Goal: Information Seeking & Learning: Learn about a topic

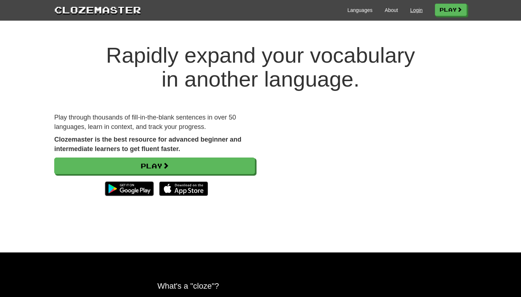
click at [413, 9] on link "Login" at bounding box center [416, 10] width 12 height 7
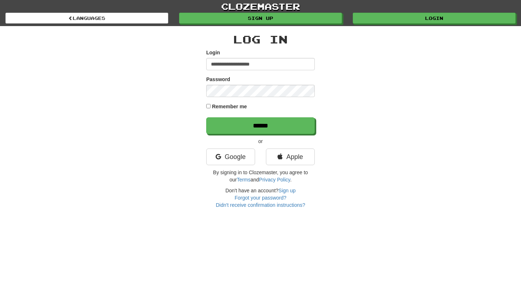
type input "**********"
click at [260, 125] on input "******" at bounding box center [260, 125] width 108 height 17
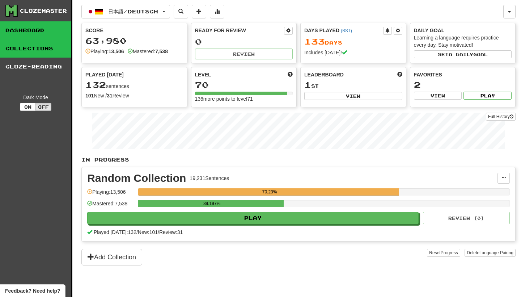
click at [54, 52] on link "Collections" at bounding box center [35, 48] width 71 height 18
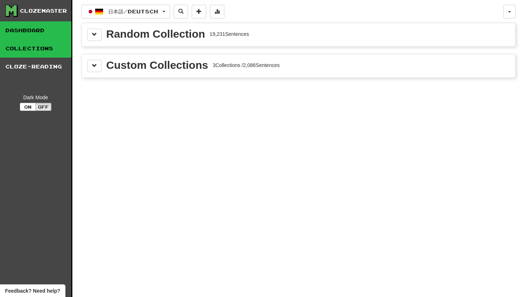
click at [39, 34] on link "Dashboard" at bounding box center [35, 30] width 71 height 18
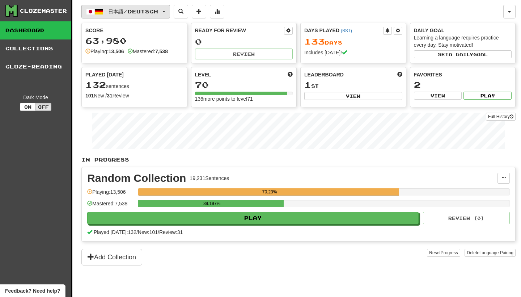
click at [170, 8] on button "日本語 / Deutsch" at bounding box center [125, 12] width 89 height 14
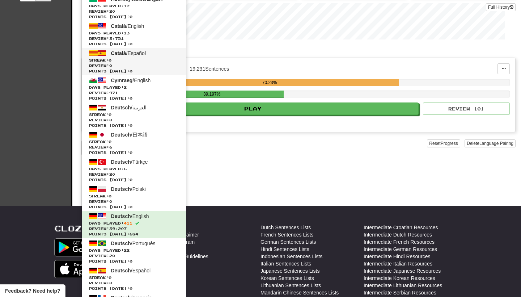
scroll to position [111, 0]
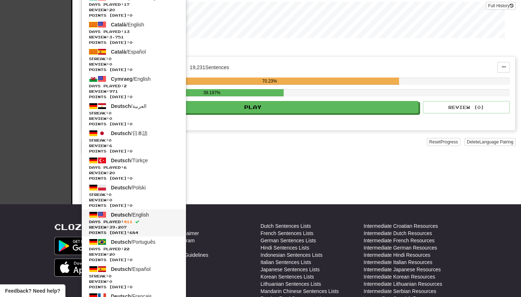
click at [149, 219] on span "Days Played: 411" at bounding box center [134, 221] width 90 height 5
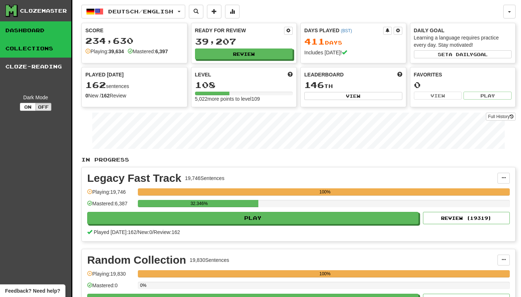
click at [48, 52] on link "Collections" at bounding box center [35, 48] width 71 height 18
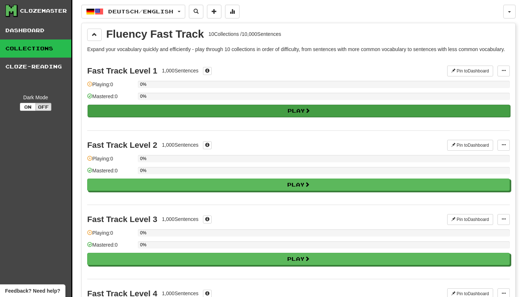
click at [116, 116] on button "Play" at bounding box center [299, 111] width 422 height 12
select select "********"
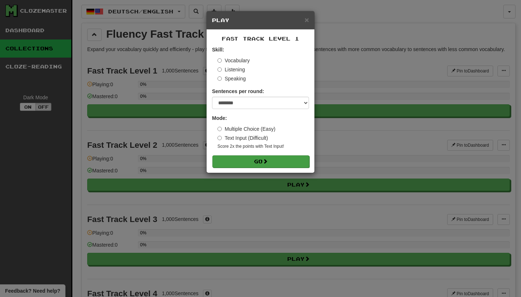
click at [238, 158] on button "Go" at bounding box center [260, 161] width 97 height 12
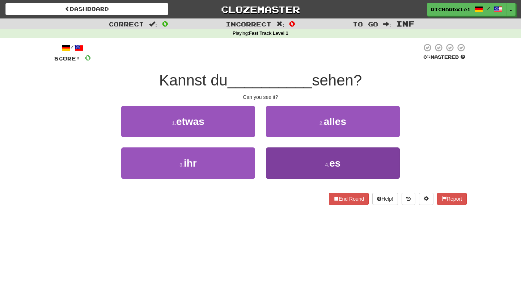
click at [274, 160] on button "4 . es" at bounding box center [333, 162] width 134 height 31
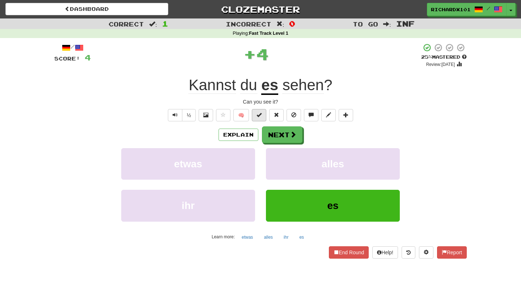
click at [260, 118] on button at bounding box center [259, 115] width 14 height 12
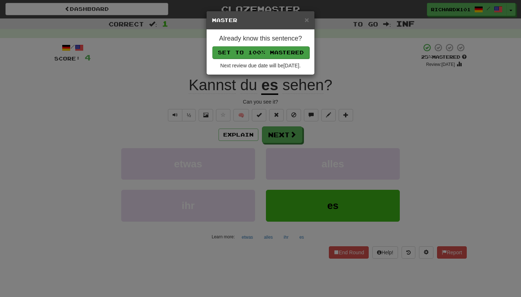
click at [276, 52] on button "Set to 100% Mastered" at bounding box center [260, 52] width 97 height 12
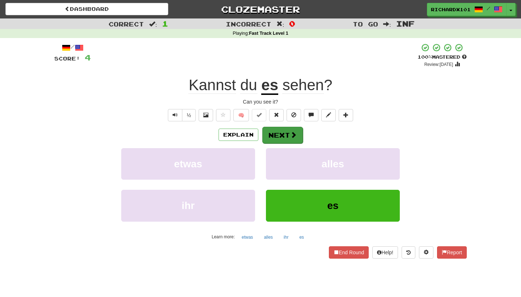
click at [272, 137] on button "Next" at bounding box center [282, 135] width 41 height 17
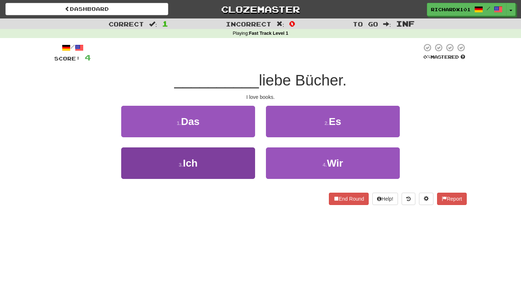
click at [244, 161] on button "3 . Ich" at bounding box center [188, 162] width 134 height 31
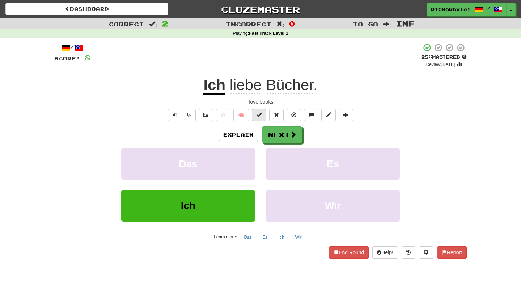
click at [258, 117] on button at bounding box center [259, 115] width 14 height 12
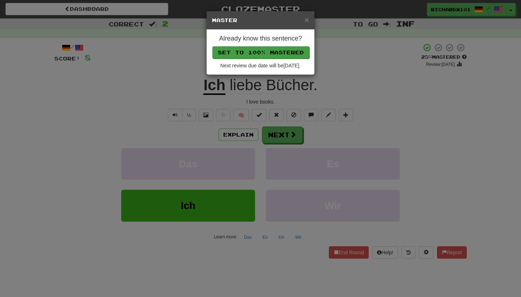
click at [273, 54] on button "Set to 100% Mastered" at bounding box center [260, 52] width 97 height 12
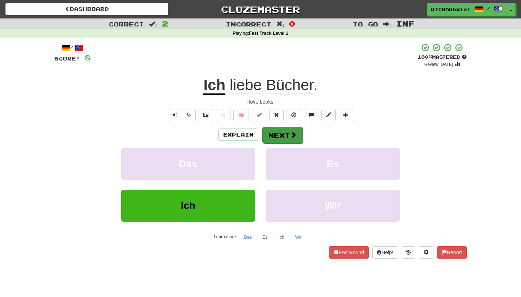
click at [272, 128] on button "Next" at bounding box center [282, 135] width 41 height 17
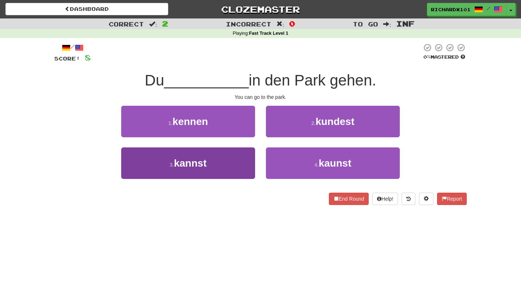
click at [234, 159] on button "3 . kannst" at bounding box center [188, 162] width 134 height 31
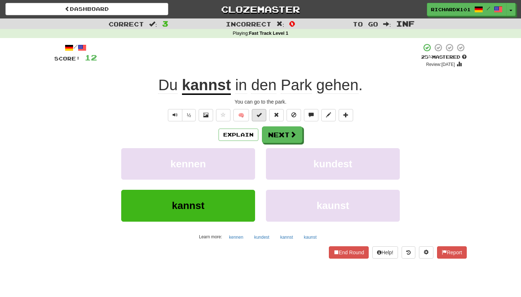
click at [257, 113] on span at bounding box center [258, 114] width 5 height 5
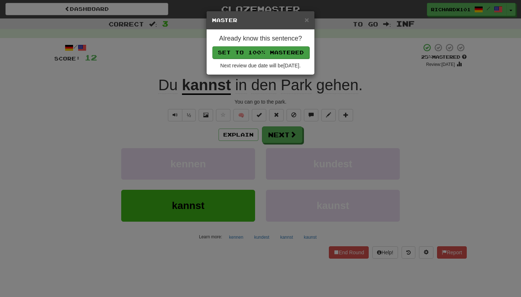
click at [281, 51] on button "Set to 100% Mastered" at bounding box center [260, 52] width 97 height 12
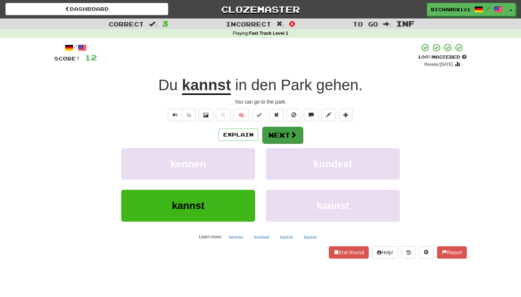
click at [272, 131] on button "Next" at bounding box center [282, 135] width 41 height 17
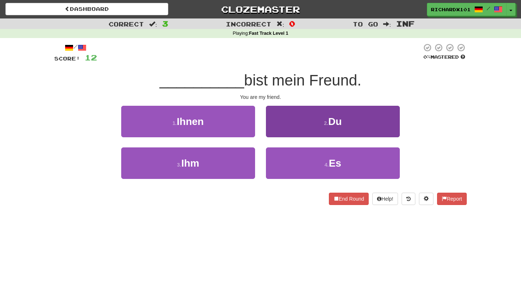
click at [278, 126] on button "2 . Du" at bounding box center [333, 121] width 134 height 31
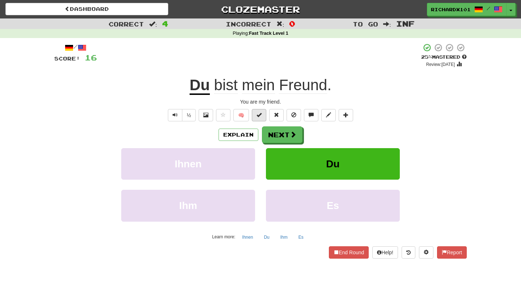
click at [260, 116] on span at bounding box center [258, 114] width 5 height 5
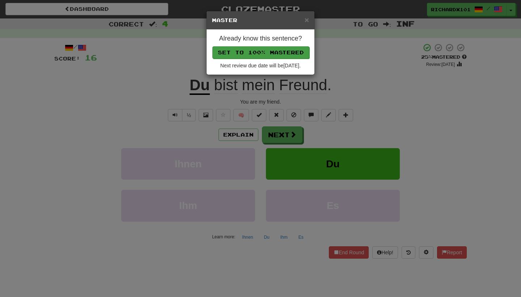
click at [281, 52] on button "Set to 100% Mastered" at bounding box center [260, 52] width 97 height 12
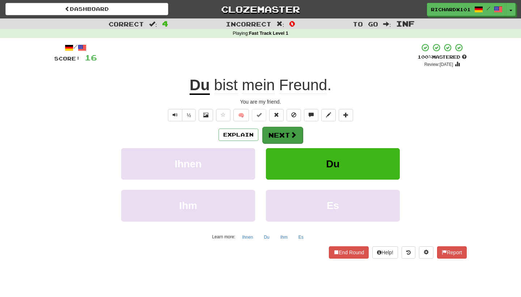
click at [275, 131] on button "Next" at bounding box center [282, 135] width 41 height 17
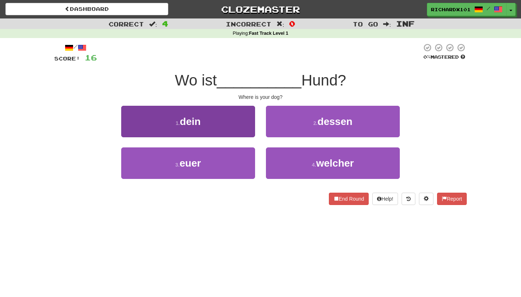
click at [244, 124] on button "1 . dein" at bounding box center [188, 121] width 134 height 31
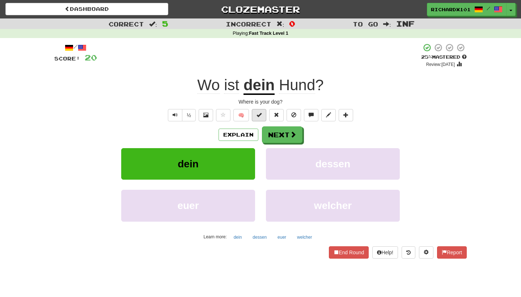
click at [259, 116] on span at bounding box center [258, 114] width 5 height 5
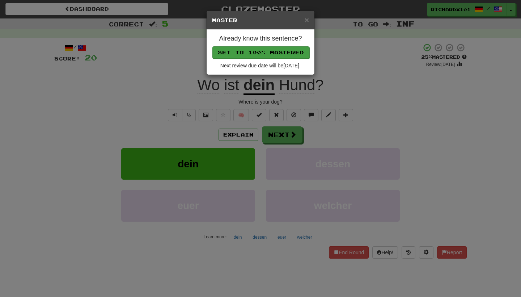
click at [283, 54] on button "Set to 100% Mastered" at bounding box center [260, 52] width 97 height 12
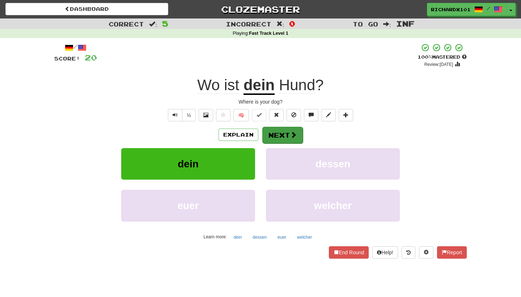
click at [277, 135] on button "Next" at bounding box center [282, 135] width 41 height 17
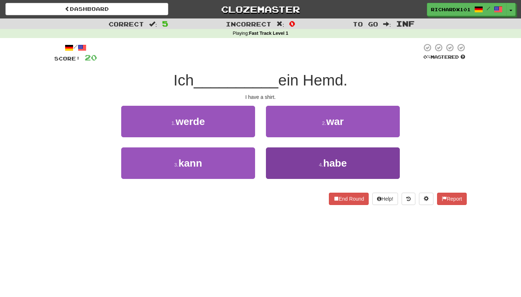
click at [279, 161] on button "4 . habe" at bounding box center [333, 162] width 134 height 31
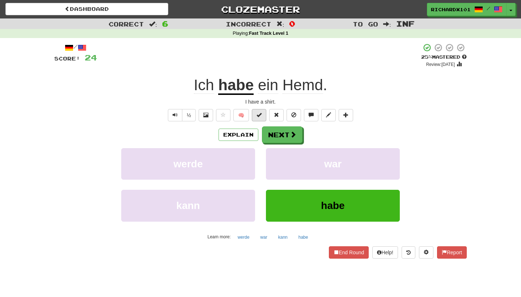
click at [264, 118] on button at bounding box center [259, 115] width 14 height 12
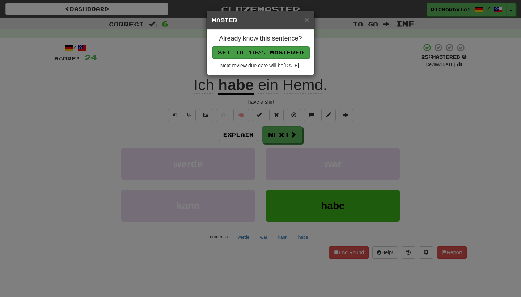
click at [285, 55] on button "Set to 100% Mastered" at bounding box center [260, 52] width 97 height 12
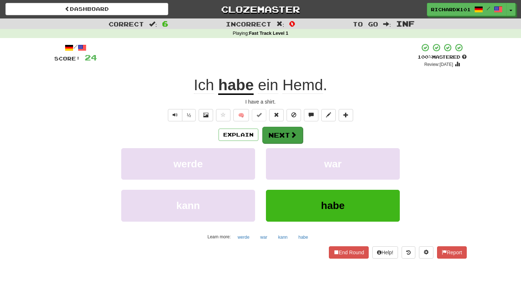
click at [278, 131] on button "Next" at bounding box center [282, 135] width 41 height 17
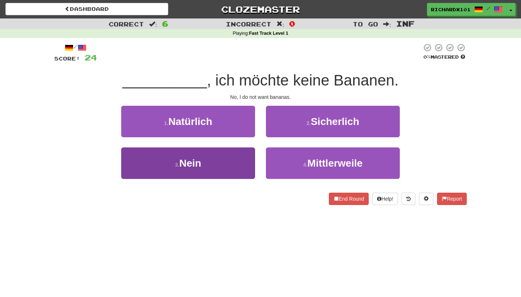
click at [243, 165] on button "3 . Nein" at bounding box center [188, 162] width 134 height 31
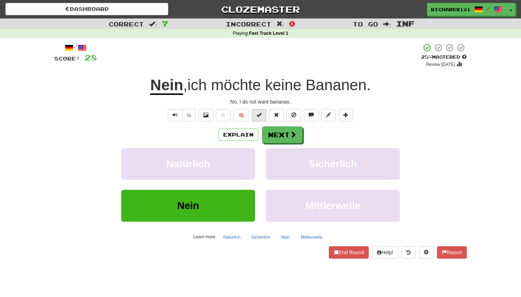
click at [261, 115] on span at bounding box center [258, 114] width 5 height 5
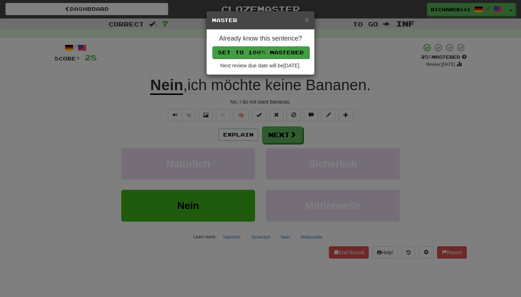
click at [283, 48] on button "Set to 100% Mastered" at bounding box center [260, 52] width 97 height 12
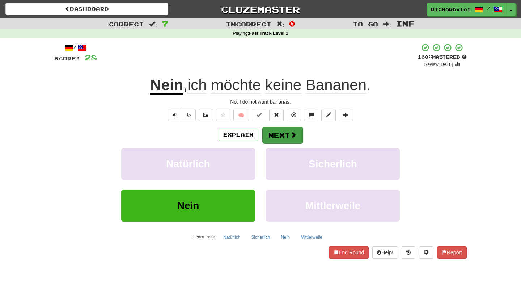
click at [271, 135] on button "Next" at bounding box center [282, 135] width 41 height 17
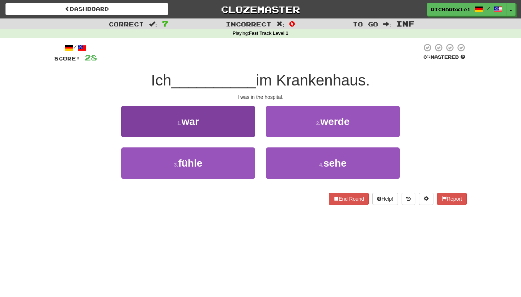
click at [244, 129] on button "1 . war" at bounding box center [188, 121] width 134 height 31
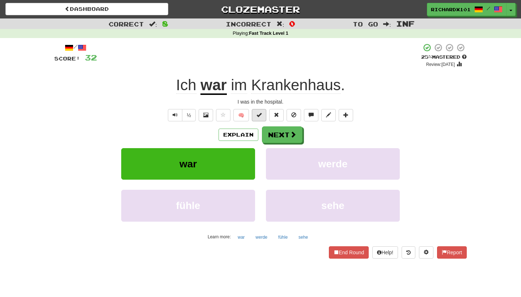
click at [260, 113] on span at bounding box center [258, 114] width 5 height 5
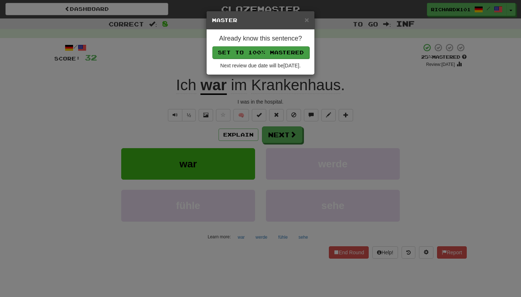
click at [282, 53] on button "Set to 100% Mastered" at bounding box center [260, 52] width 97 height 12
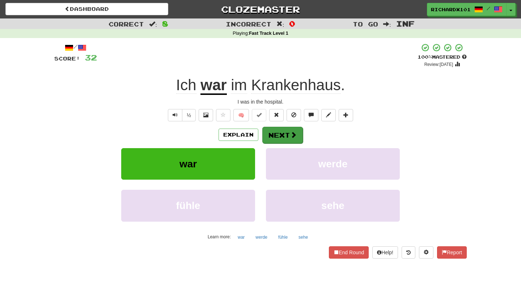
click at [278, 131] on button "Next" at bounding box center [282, 135] width 41 height 17
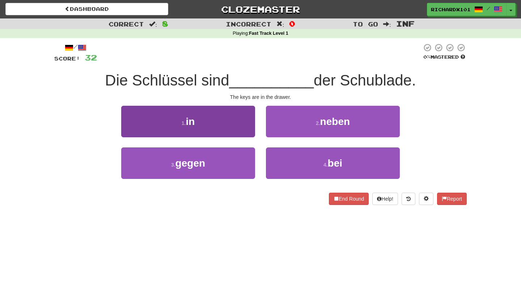
click at [250, 129] on button "1 . in" at bounding box center [188, 121] width 134 height 31
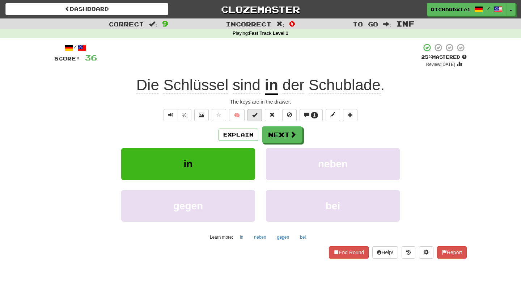
click at [256, 114] on span at bounding box center [254, 114] width 5 height 5
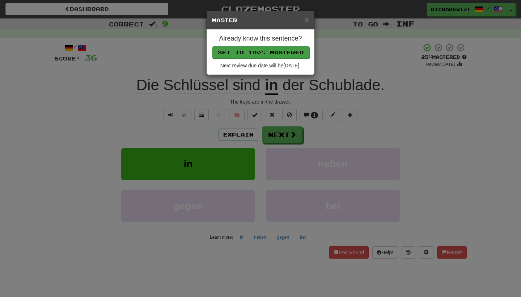
click at [278, 51] on button "Set to 100% Mastered" at bounding box center [260, 52] width 97 height 12
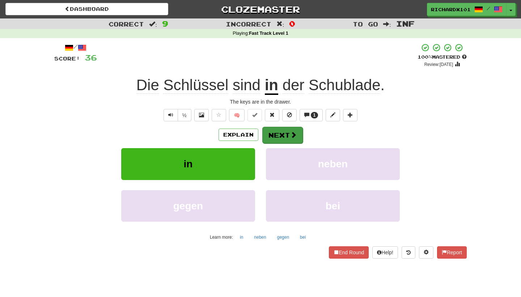
click at [274, 128] on button "Next" at bounding box center [282, 135] width 41 height 17
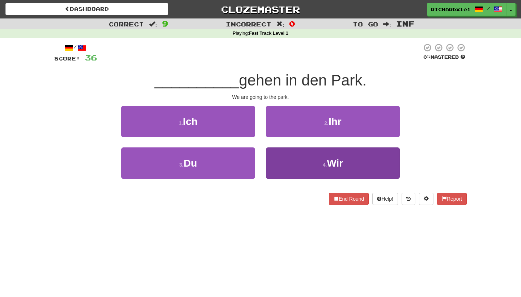
click at [277, 158] on button "4 . Wir" at bounding box center [333, 162] width 134 height 31
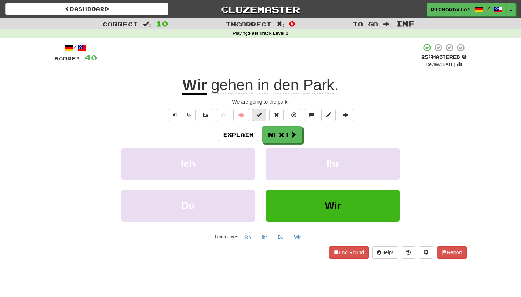
click at [262, 115] on button at bounding box center [259, 115] width 14 height 12
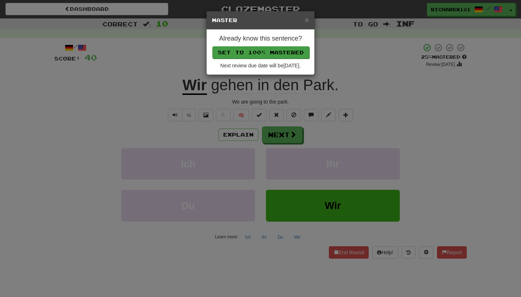
click at [282, 55] on button "Set to 100% Mastered" at bounding box center [260, 52] width 97 height 12
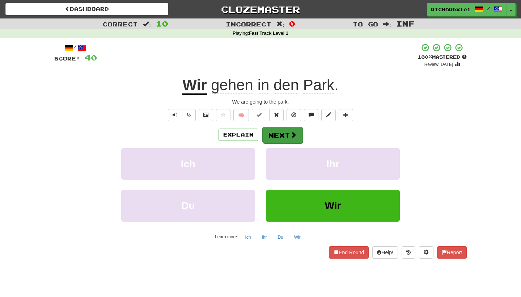
click at [275, 130] on button "Next" at bounding box center [282, 135] width 41 height 17
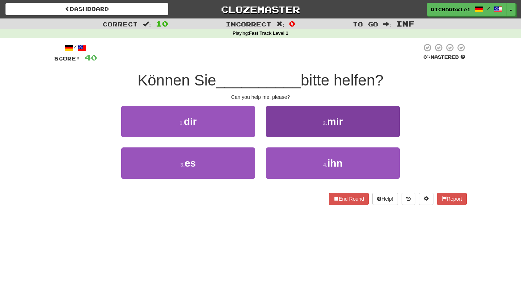
click at [275, 130] on button "2 . mir" at bounding box center [333, 121] width 134 height 31
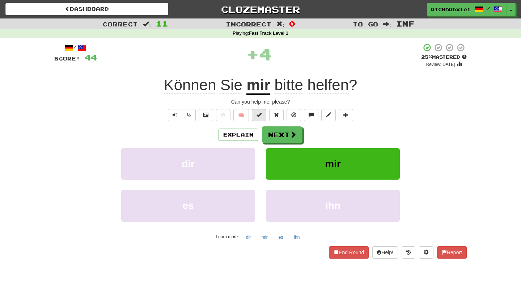
click at [262, 115] on button at bounding box center [259, 115] width 14 height 12
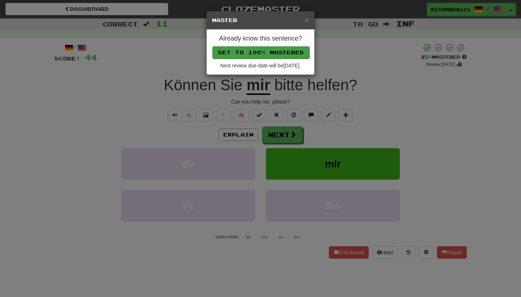
click at [281, 52] on button "Set to 100% Mastered" at bounding box center [260, 52] width 97 height 12
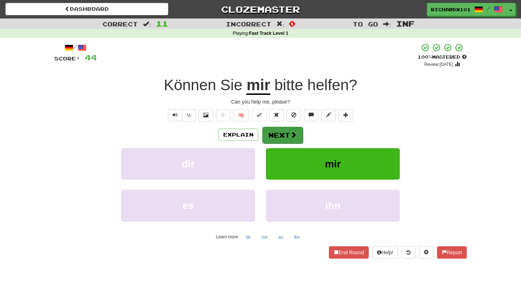
click at [275, 127] on button "Next" at bounding box center [282, 135] width 41 height 17
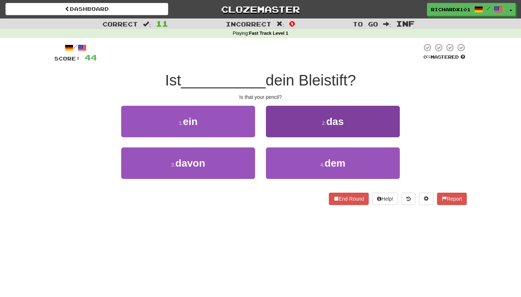
click at [275, 126] on button "2 . das" at bounding box center [333, 121] width 134 height 31
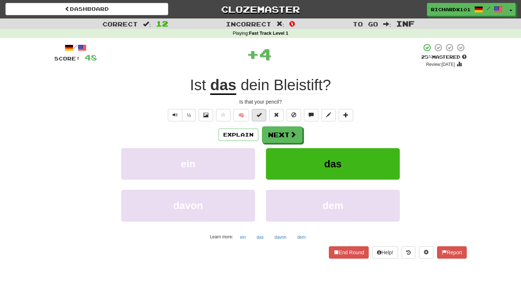
click at [263, 113] on button at bounding box center [259, 115] width 14 height 12
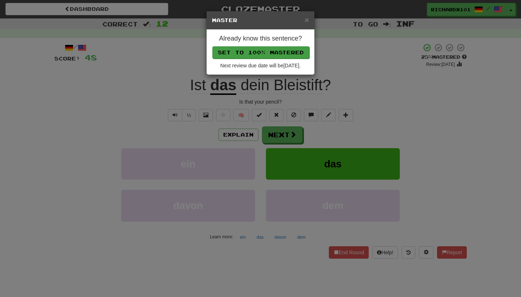
click at [280, 54] on button "Set to 100% Mastered" at bounding box center [260, 52] width 97 height 12
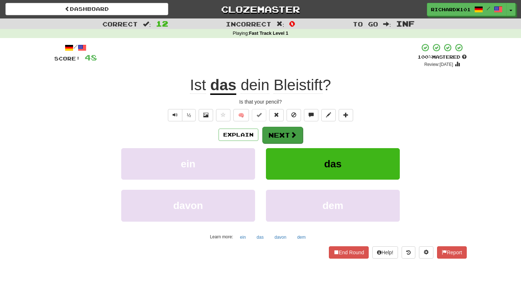
click at [276, 131] on button "Next" at bounding box center [282, 135] width 41 height 17
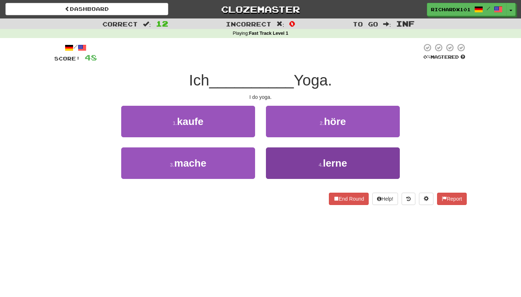
click at [277, 160] on button "4 . lerne" at bounding box center [333, 162] width 134 height 31
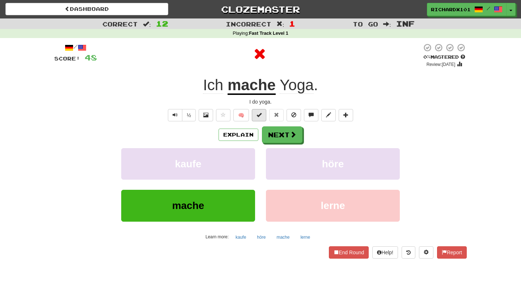
click at [262, 115] on button at bounding box center [259, 115] width 14 height 12
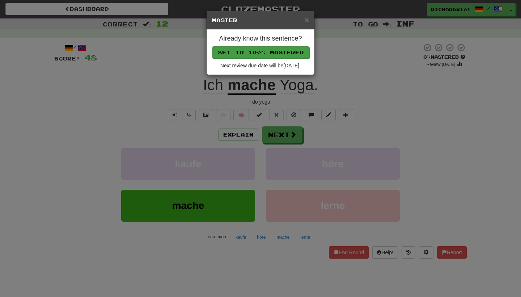
click at [276, 50] on button "Set to 100% Mastered" at bounding box center [260, 52] width 97 height 12
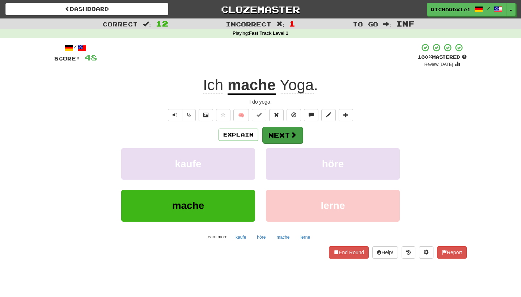
click at [276, 130] on button "Next" at bounding box center [282, 135] width 41 height 17
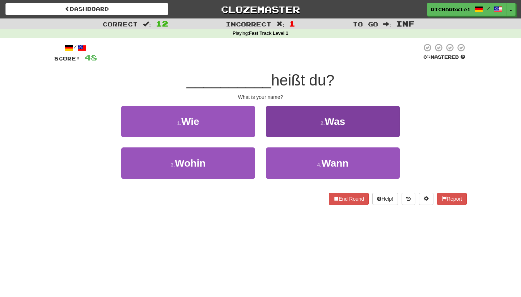
click at [277, 130] on button "2 . Was" at bounding box center [333, 121] width 134 height 31
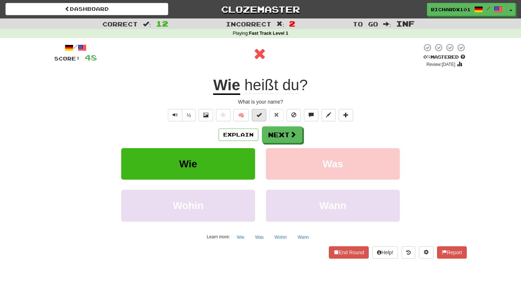
click at [264, 116] on button at bounding box center [259, 115] width 14 height 12
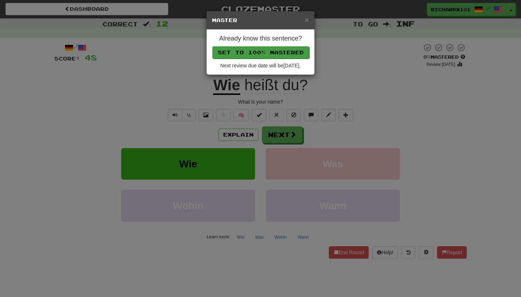
click at [278, 52] on button "Set to 100% Mastered" at bounding box center [260, 52] width 97 height 12
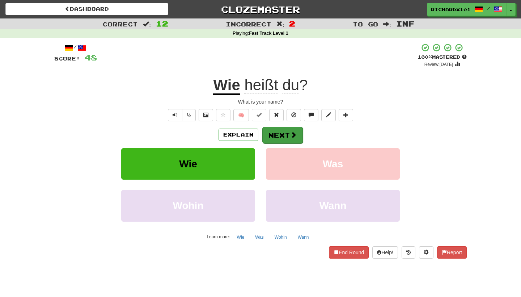
click at [279, 130] on button "Next" at bounding box center [282, 135] width 41 height 17
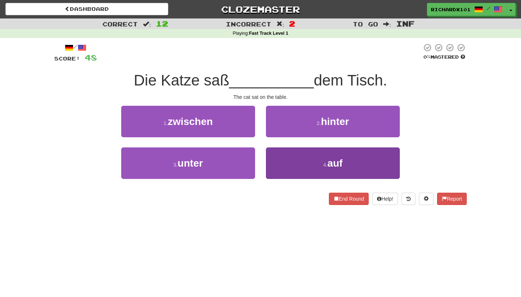
click at [282, 156] on button "4 . auf" at bounding box center [333, 162] width 134 height 31
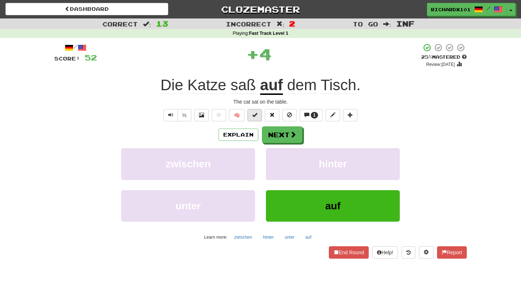
click at [258, 116] on button at bounding box center [254, 115] width 14 height 12
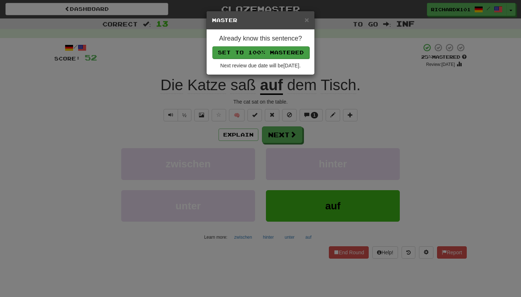
click at [275, 53] on button "Set to 100% Mastered" at bounding box center [260, 52] width 97 height 12
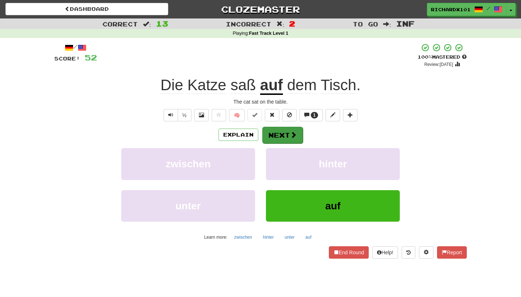
click at [275, 128] on button "Next" at bounding box center [282, 135] width 41 height 17
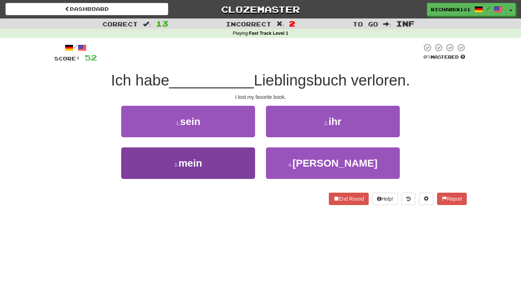
click at [240, 164] on button "3 . mein" at bounding box center [188, 162] width 134 height 31
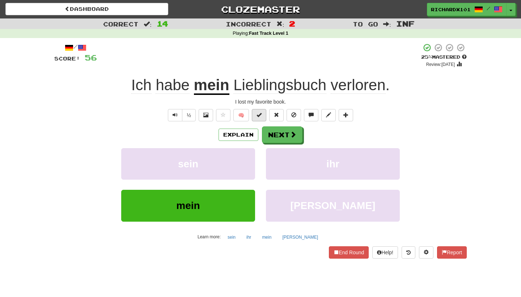
click at [261, 117] on button at bounding box center [259, 115] width 14 height 12
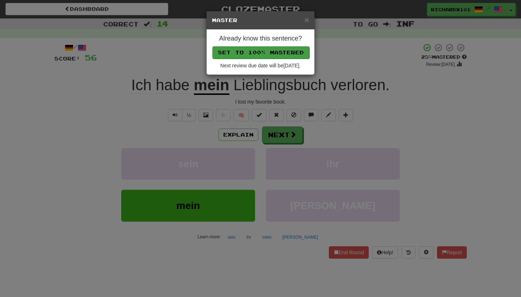
click at [285, 54] on button "Set to 100% Mastered" at bounding box center [260, 52] width 97 height 12
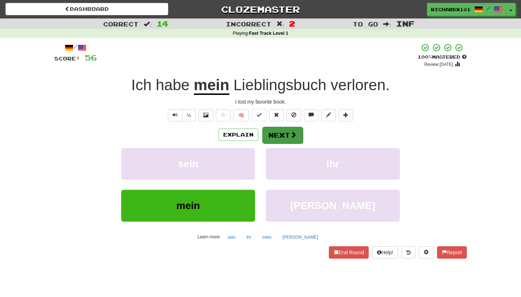
click at [273, 128] on button "Next" at bounding box center [282, 135] width 41 height 17
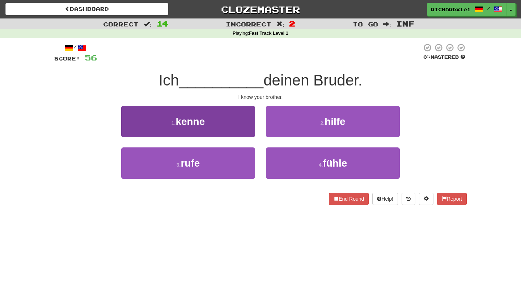
click at [233, 124] on button "1 . kenne" at bounding box center [188, 121] width 134 height 31
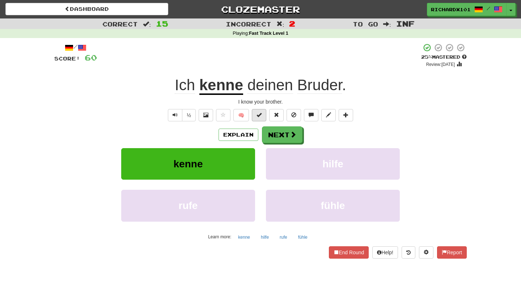
click at [259, 112] on span at bounding box center [258, 114] width 5 height 5
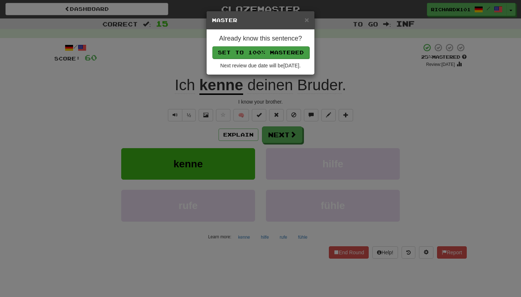
click at [282, 52] on button "Set to 100% Mastered" at bounding box center [260, 52] width 97 height 12
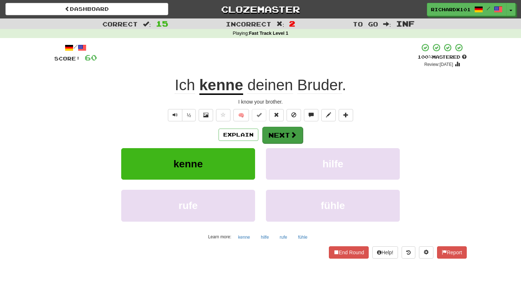
click at [277, 129] on button "Next" at bounding box center [282, 135] width 41 height 17
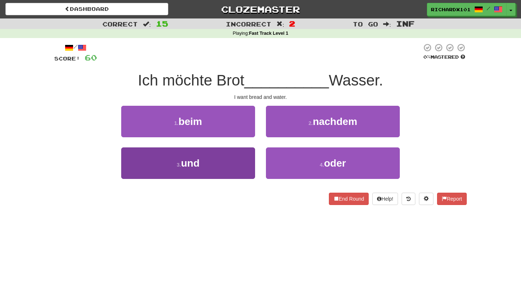
click at [240, 157] on button "3 . und" at bounding box center [188, 162] width 134 height 31
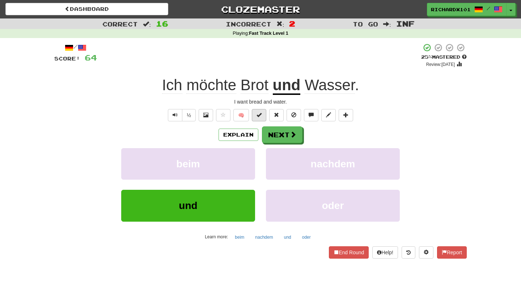
click at [261, 116] on span at bounding box center [258, 114] width 5 height 5
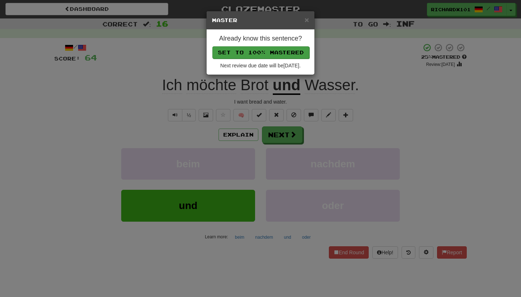
click at [281, 51] on button "Set to 100% Mastered" at bounding box center [260, 52] width 97 height 12
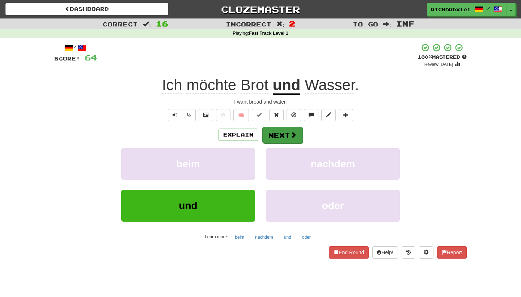
click at [277, 131] on button "Next" at bounding box center [282, 135] width 41 height 17
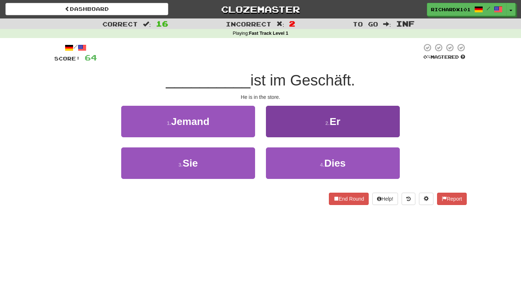
click at [277, 131] on button "2 . Er" at bounding box center [333, 121] width 134 height 31
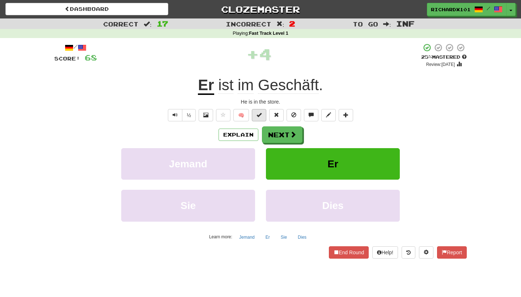
click at [261, 115] on span at bounding box center [258, 114] width 5 height 5
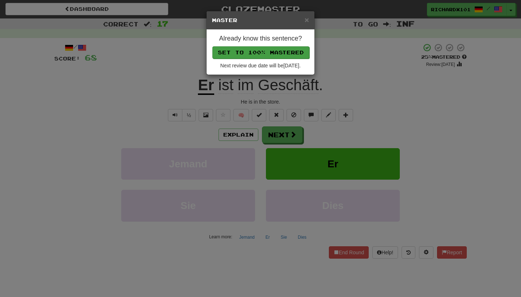
click at [285, 53] on button "Set to 100% Mastered" at bounding box center [260, 52] width 97 height 12
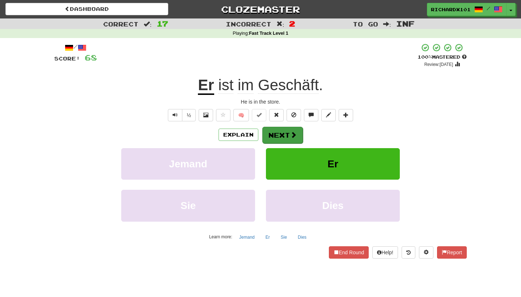
click at [275, 132] on button "Next" at bounding box center [282, 135] width 41 height 17
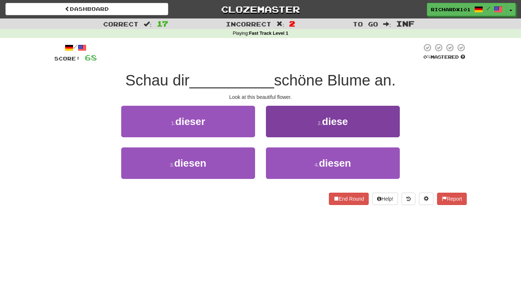
click at [280, 125] on button "2 . diese" at bounding box center [333, 121] width 134 height 31
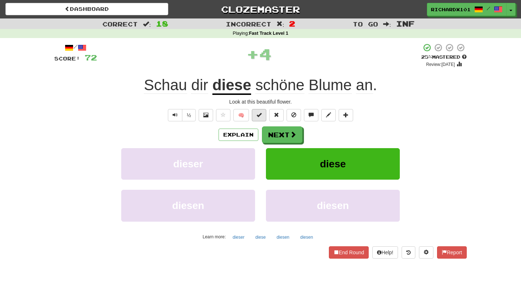
click at [264, 116] on button at bounding box center [259, 115] width 14 height 12
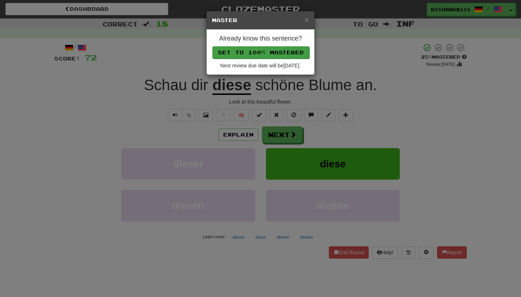
click at [286, 51] on button "Set to 100% Mastered" at bounding box center [260, 52] width 97 height 12
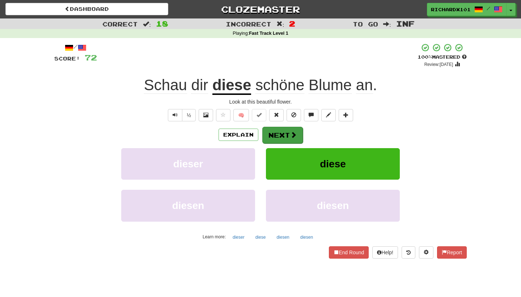
click at [271, 135] on button "Next" at bounding box center [282, 135] width 41 height 17
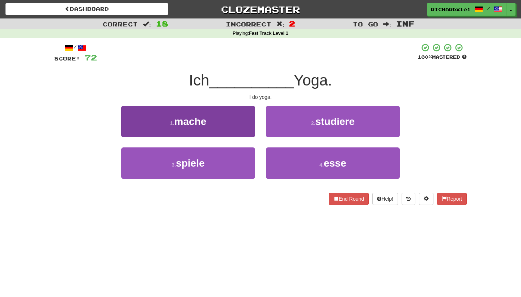
click at [236, 128] on button "1 . mache" at bounding box center [188, 121] width 134 height 31
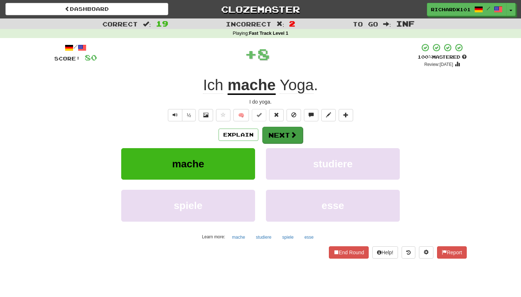
click at [268, 134] on button "Next" at bounding box center [282, 135] width 41 height 17
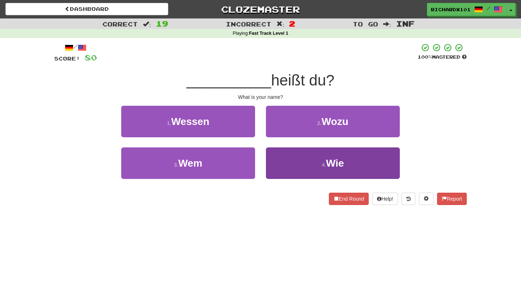
click at [276, 152] on button "4 . Wie" at bounding box center [333, 162] width 134 height 31
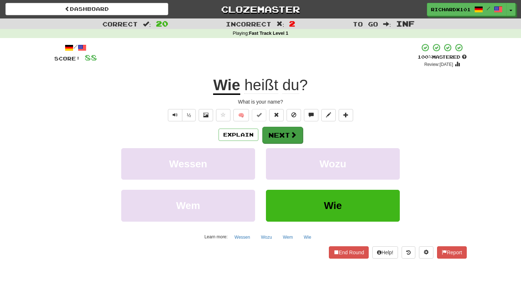
click at [276, 132] on button "Next" at bounding box center [282, 135] width 41 height 17
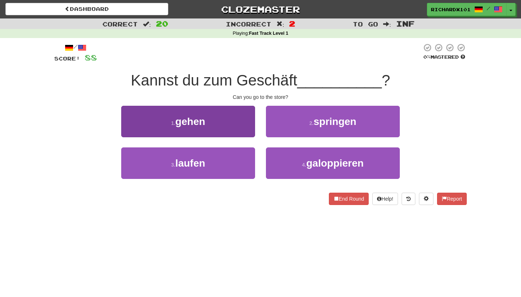
click at [244, 126] on button "1 . gehen" at bounding box center [188, 121] width 134 height 31
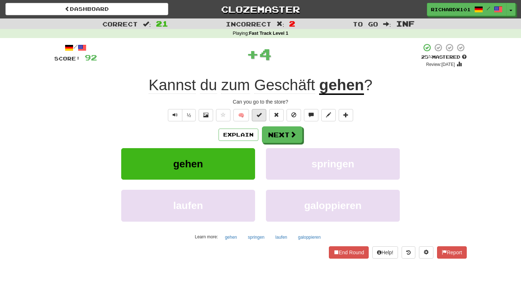
click at [260, 115] on span at bounding box center [258, 114] width 5 height 5
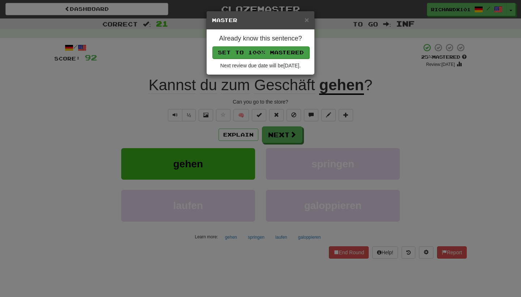
click at [287, 52] on button "Set to 100% Mastered" at bounding box center [260, 52] width 97 height 12
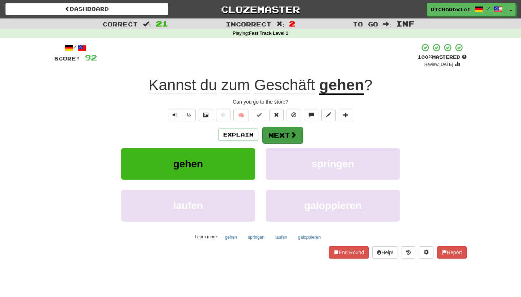
click at [277, 131] on button "Next" at bounding box center [282, 135] width 41 height 17
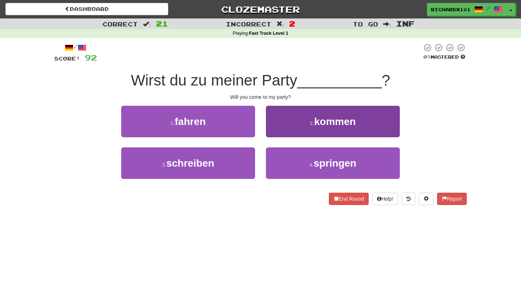
click at [284, 123] on button "2 . kommen" at bounding box center [333, 121] width 134 height 31
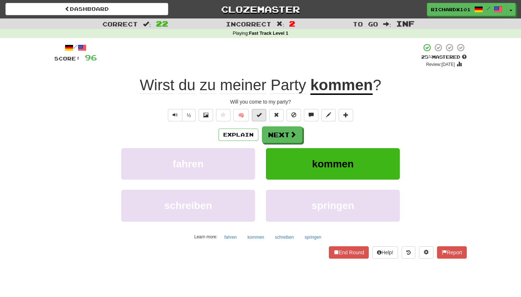
click at [264, 116] on button at bounding box center [259, 115] width 14 height 12
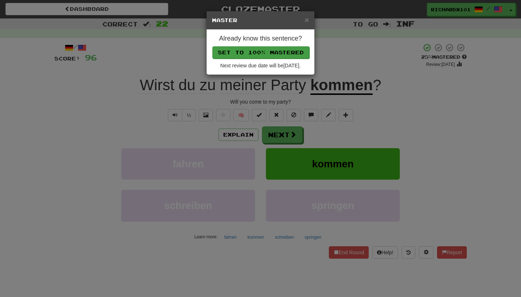
click at [291, 52] on button "Set to 100% Mastered" at bounding box center [260, 52] width 97 height 12
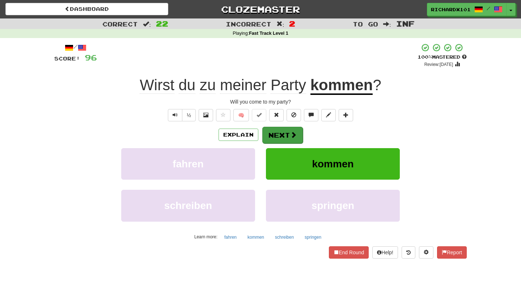
click at [286, 135] on button "Next" at bounding box center [282, 135] width 41 height 17
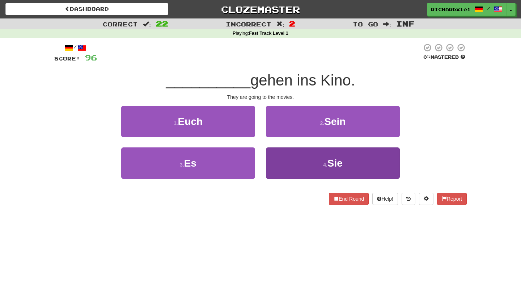
click at [289, 164] on button "4 . Sie" at bounding box center [333, 162] width 134 height 31
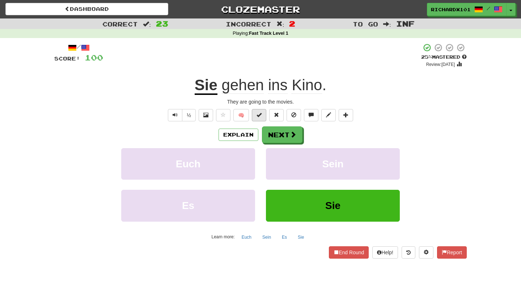
click at [263, 115] on button at bounding box center [259, 115] width 14 height 12
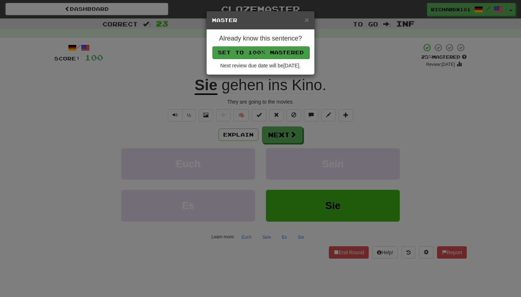
click at [289, 51] on button "Set to 100% Mastered" at bounding box center [260, 52] width 97 height 12
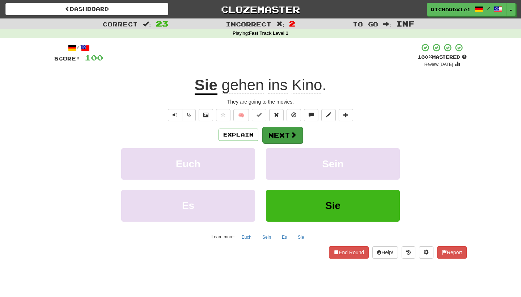
click at [284, 130] on button "Next" at bounding box center [282, 135] width 41 height 17
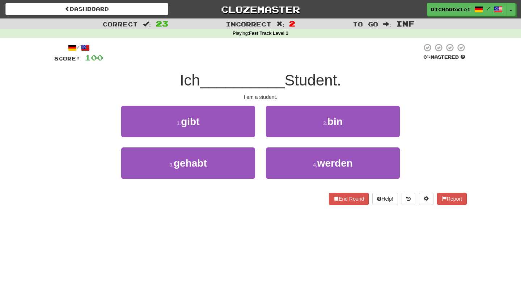
click at [284, 130] on button "2 . bin" at bounding box center [333, 121] width 134 height 31
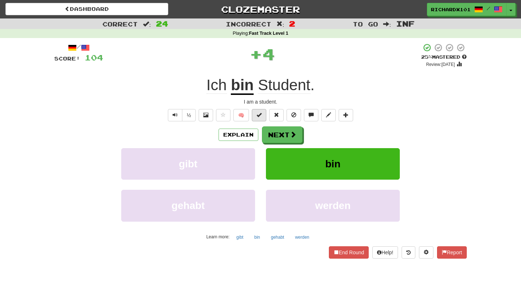
click at [264, 115] on button at bounding box center [259, 115] width 14 height 12
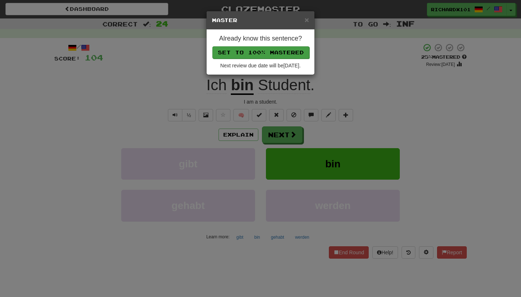
click at [289, 48] on button "Set to 100% Mastered" at bounding box center [260, 52] width 97 height 12
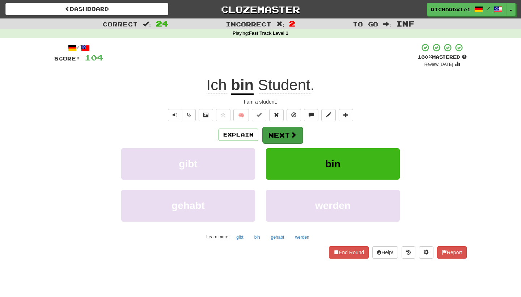
click at [281, 133] on button "Next" at bounding box center [282, 135] width 41 height 17
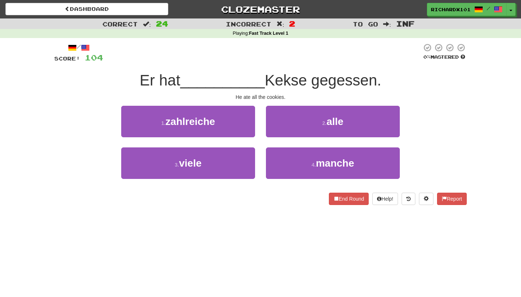
click at [287, 122] on button "2 . alle" at bounding box center [333, 121] width 134 height 31
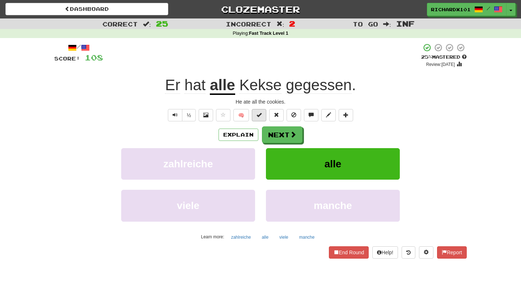
click at [260, 116] on span at bounding box center [258, 114] width 5 height 5
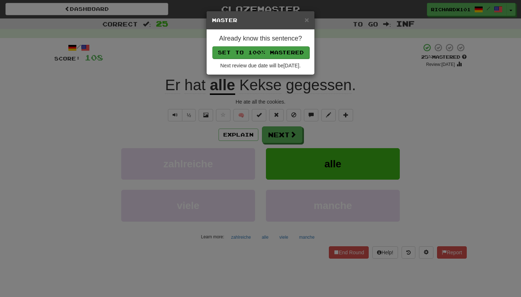
click at [284, 55] on button "Set to 100% Mastered" at bounding box center [260, 52] width 97 height 12
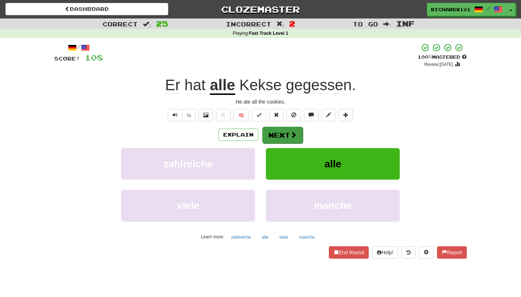
click at [278, 129] on button "Next" at bounding box center [282, 135] width 41 height 17
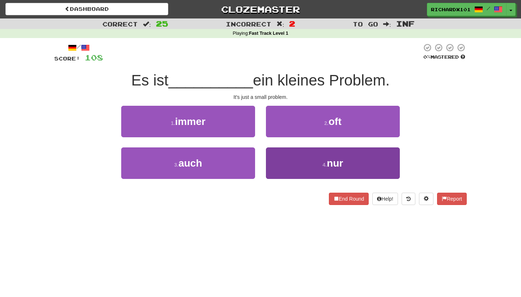
click at [279, 160] on button "4 . nur" at bounding box center [333, 162] width 134 height 31
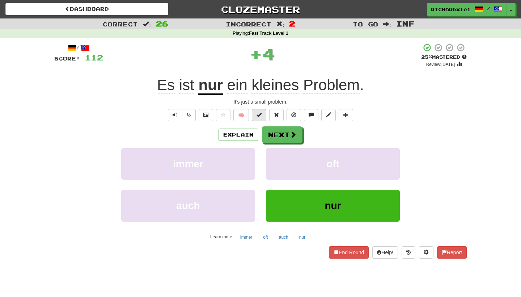
click at [263, 114] on button at bounding box center [259, 115] width 14 height 12
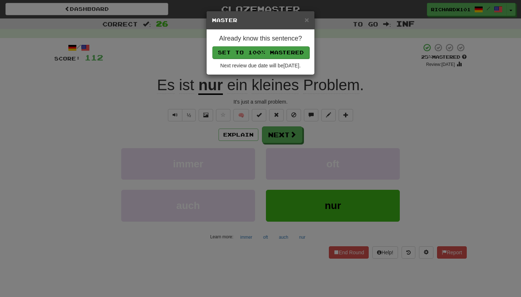
click at [280, 53] on button "Set to 100% Mastered" at bounding box center [260, 52] width 97 height 12
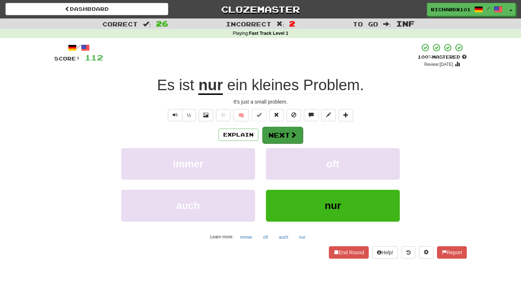
click at [276, 129] on button "Next" at bounding box center [282, 135] width 41 height 17
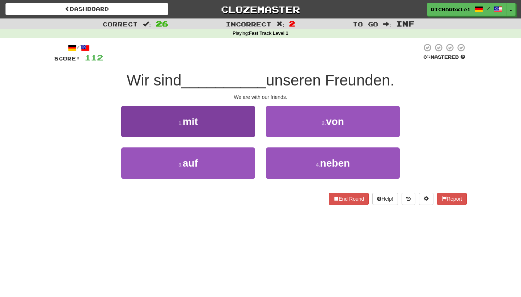
click at [235, 123] on button "1 . mit" at bounding box center [188, 121] width 134 height 31
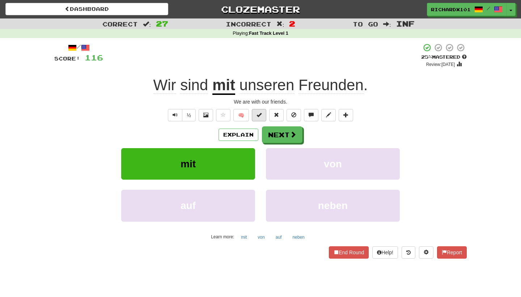
click at [257, 114] on span at bounding box center [258, 114] width 5 height 5
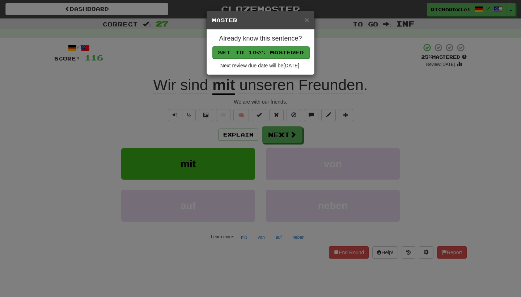
click at [280, 53] on button "Set to 100% Mastered" at bounding box center [260, 52] width 97 height 12
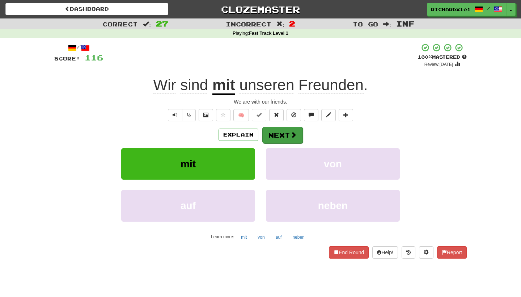
click at [277, 129] on button "Next" at bounding box center [282, 135] width 41 height 17
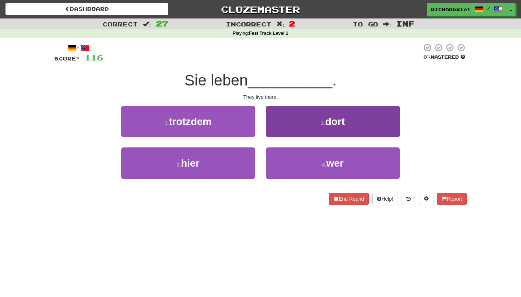
click at [283, 124] on button "2 . dort" at bounding box center [333, 121] width 134 height 31
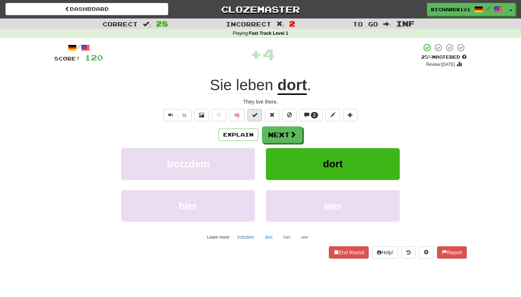
click at [257, 116] on button at bounding box center [254, 115] width 14 height 12
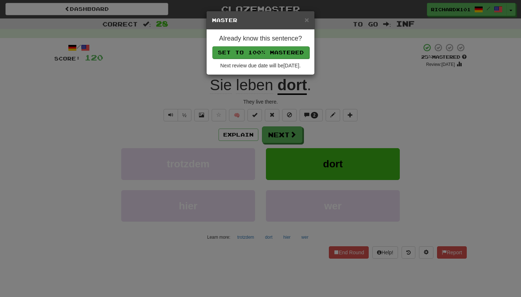
click at [282, 55] on button "Set to 100% Mastered" at bounding box center [260, 52] width 97 height 12
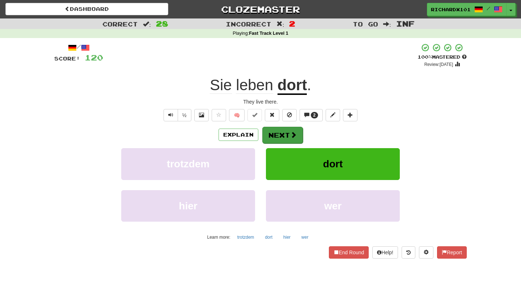
click at [273, 132] on button "Next" at bounding box center [282, 135] width 41 height 17
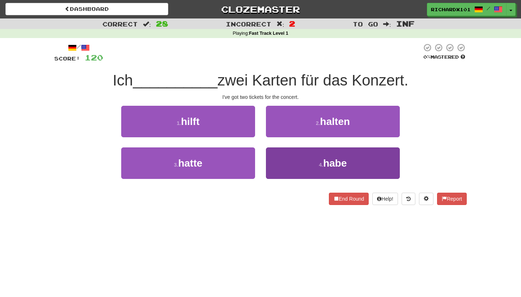
click at [280, 159] on button "4 . habe" at bounding box center [333, 162] width 134 height 31
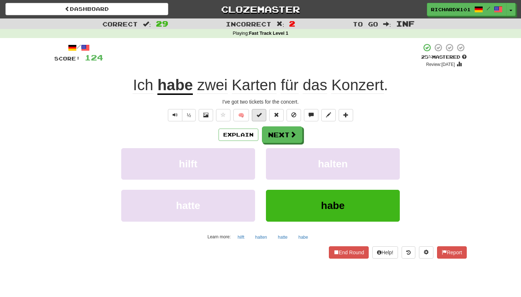
click at [258, 114] on span at bounding box center [258, 114] width 5 height 5
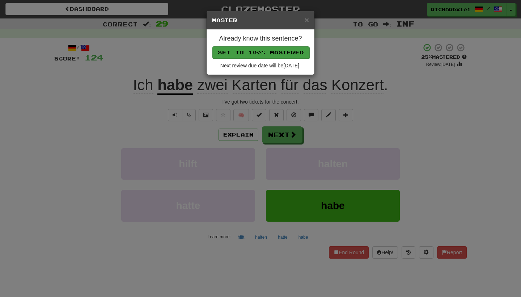
click at [280, 52] on button "Set to 100% Mastered" at bounding box center [260, 52] width 97 height 12
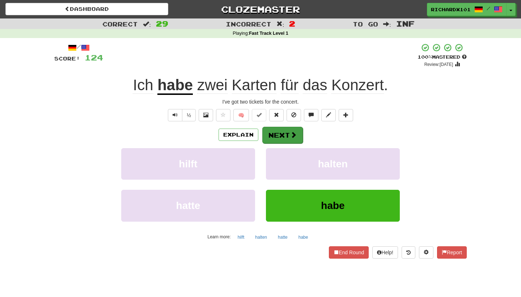
click at [277, 135] on button "Next" at bounding box center [282, 135] width 41 height 17
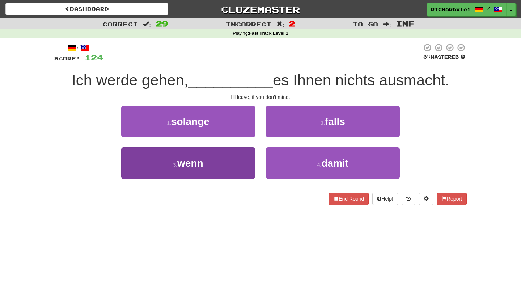
click at [242, 166] on button "3 . wenn" at bounding box center [188, 162] width 134 height 31
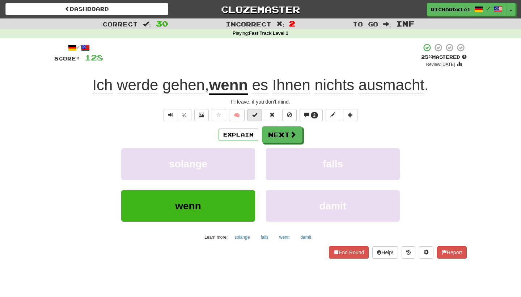
click at [255, 112] on span at bounding box center [254, 114] width 5 height 5
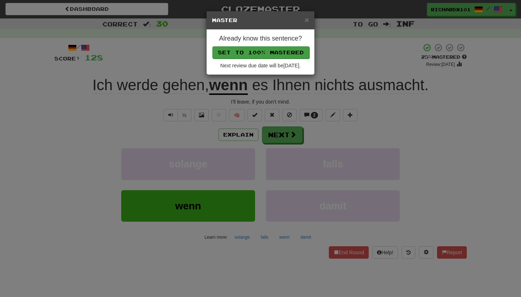
click at [283, 48] on button "Set to 100% Mastered" at bounding box center [260, 52] width 97 height 12
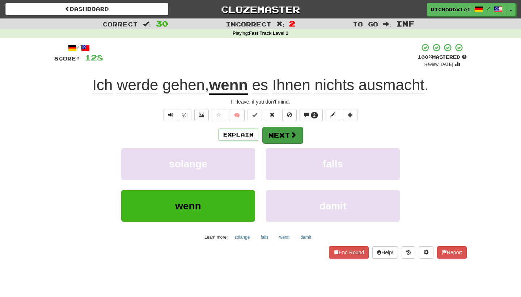
click at [290, 133] on span at bounding box center [293, 134] width 7 height 7
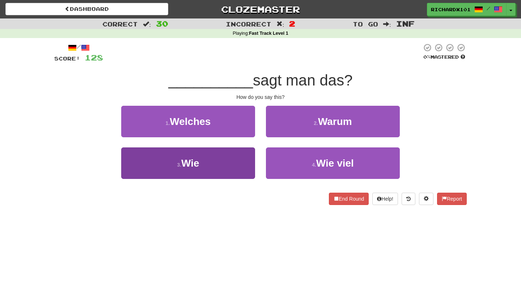
click at [240, 157] on button "3 . Wie" at bounding box center [188, 162] width 134 height 31
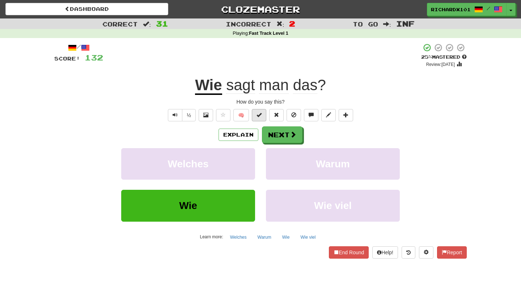
click at [255, 115] on button at bounding box center [259, 115] width 14 height 12
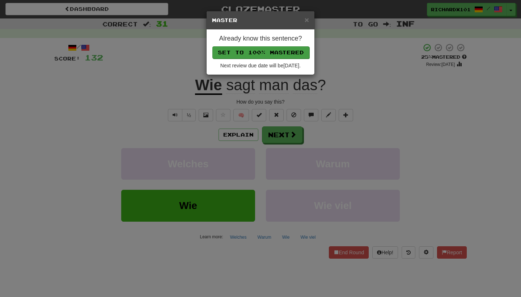
click at [272, 50] on button "Set to 100% Mastered" at bounding box center [260, 52] width 97 height 12
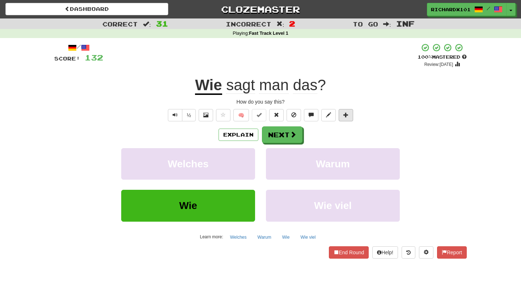
click at [348, 110] on button at bounding box center [345, 115] width 14 height 12
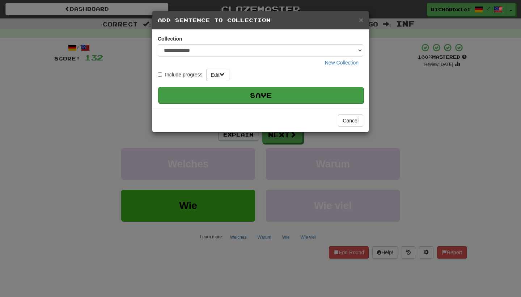
click at [333, 91] on button "Save" at bounding box center [260, 95] width 205 height 17
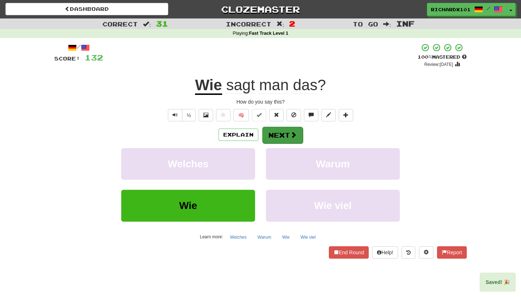
click at [292, 139] on button "Next" at bounding box center [282, 135] width 41 height 17
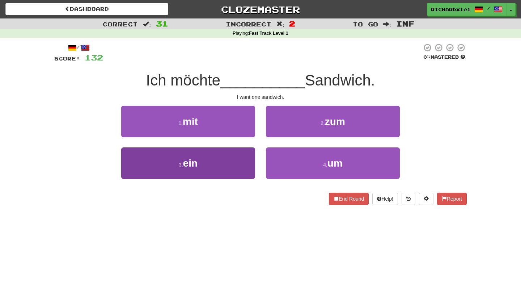
click at [243, 165] on button "3 . ein" at bounding box center [188, 162] width 134 height 31
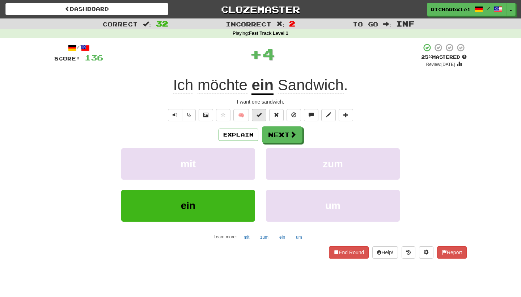
click at [259, 113] on span at bounding box center [258, 114] width 5 height 5
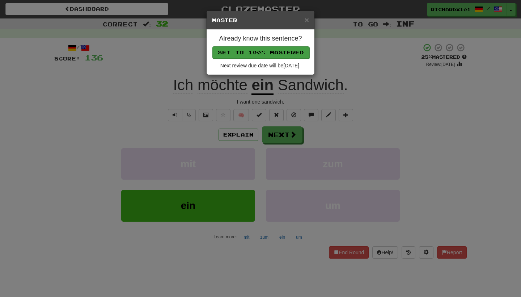
click at [272, 55] on button "Set to 100% Mastered" at bounding box center [260, 52] width 97 height 12
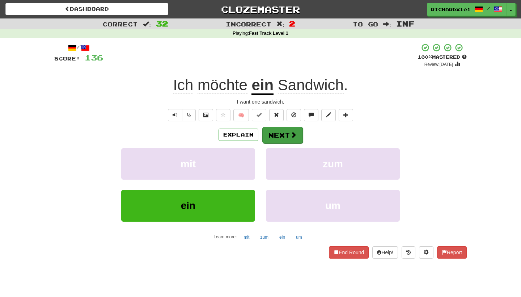
click at [275, 130] on button "Next" at bounding box center [282, 135] width 41 height 17
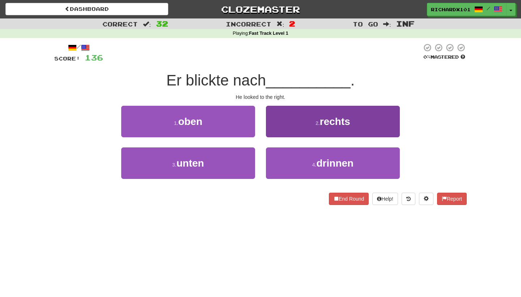
click at [278, 128] on button "2 . rechts" at bounding box center [333, 121] width 134 height 31
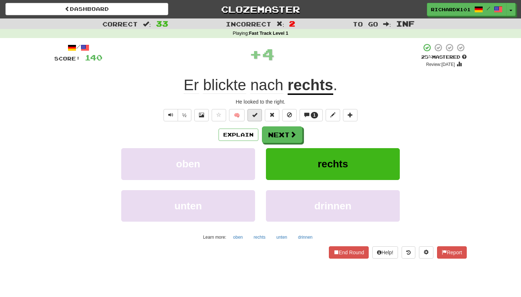
click at [260, 118] on button at bounding box center [254, 115] width 14 height 12
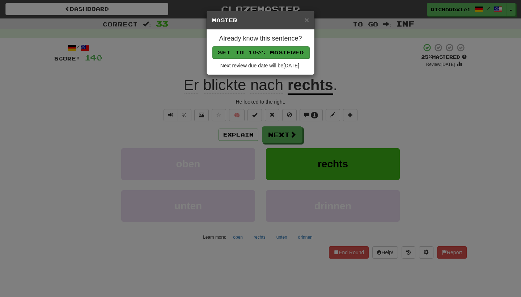
click at [278, 51] on button "Set to 100% Mastered" at bounding box center [260, 52] width 97 height 12
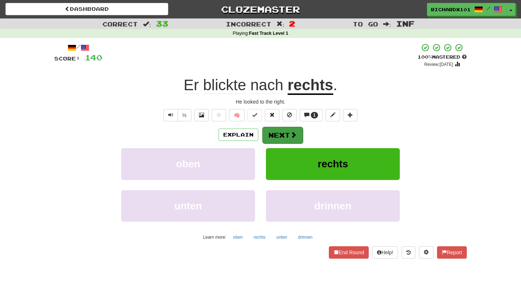
click at [275, 129] on button "Next" at bounding box center [282, 135] width 41 height 17
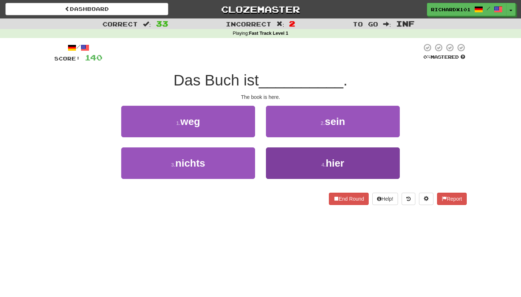
click at [280, 161] on button "4 . hier" at bounding box center [333, 162] width 134 height 31
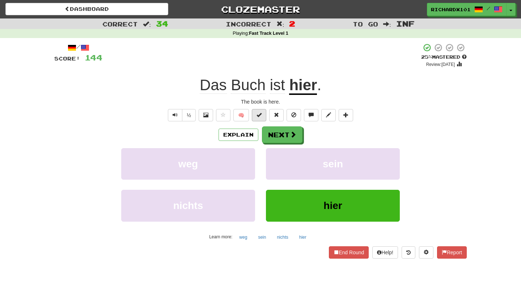
click at [265, 115] on button at bounding box center [259, 115] width 14 height 12
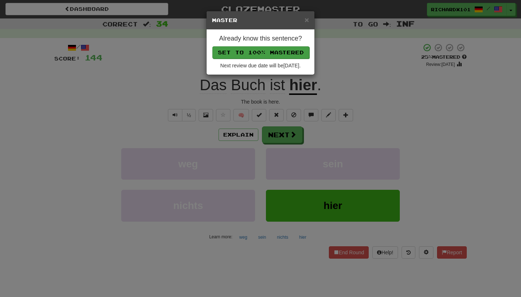
click at [279, 51] on button "Set to 100% Mastered" at bounding box center [260, 52] width 97 height 12
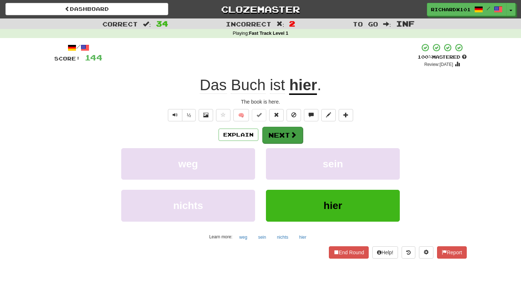
click at [280, 131] on button "Next" at bounding box center [282, 135] width 41 height 17
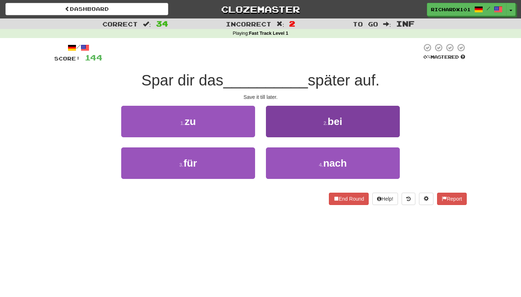
click at [282, 128] on button "2 . bei" at bounding box center [333, 121] width 134 height 31
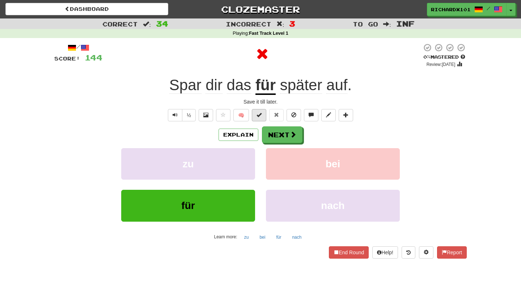
click at [262, 115] on button at bounding box center [259, 115] width 14 height 12
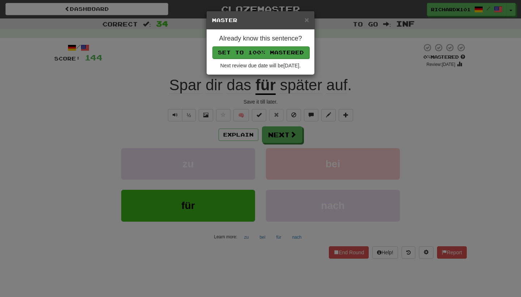
click at [283, 53] on button "Set to 100% Mastered" at bounding box center [260, 52] width 97 height 12
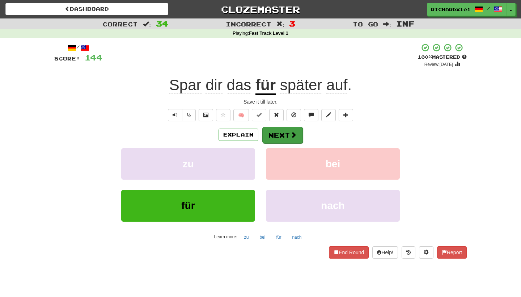
click at [277, 129] on button "Next" at bounding box center [282, 135] width 41 height 17
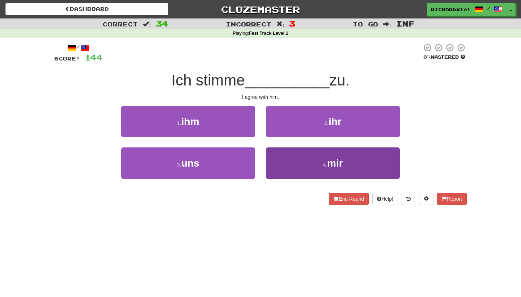
click at [281, 155] on button "4 . mir" at bounding box center [333, 162] width 134 height 31
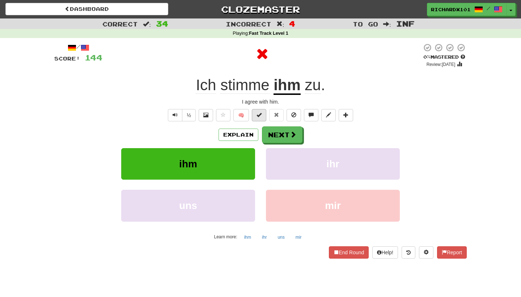
click at [259, 112] on span at bounding box center [258, 114] width 5 height 5
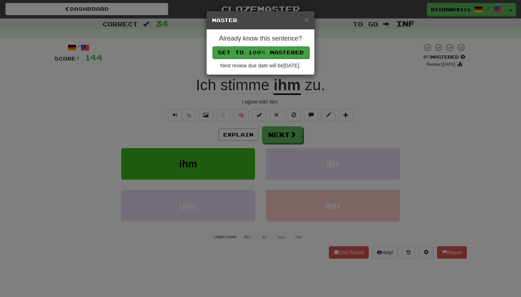
click at [272, 55] on button "Set to 100% Mastered" at bounding box center [260, 52] width 97 height 12
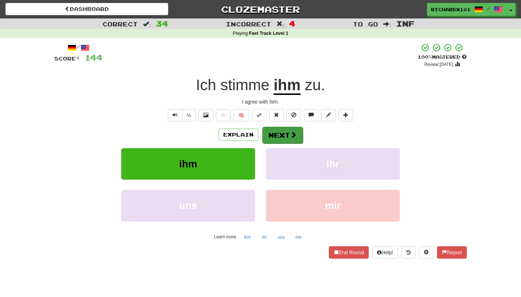
click at [276, 130] on button "Next" at bounding box center [282, 135] width 41 height 17
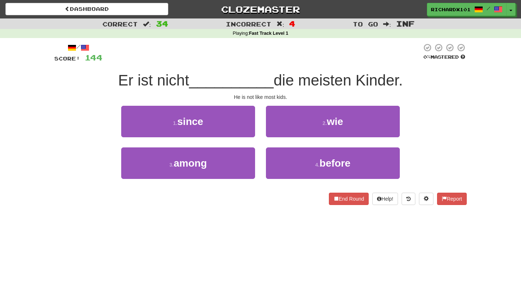
click at [276, 130] on button "2 . wie" at bounding box center [333, 121] width 134 height 31
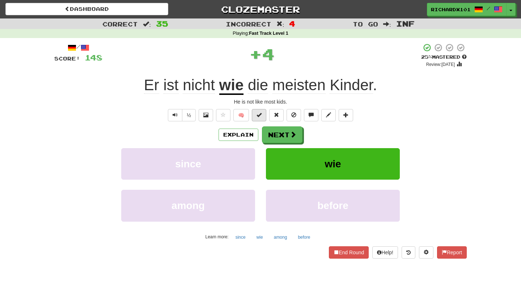
click at [263, 115] on button at bounding box center [259, 115] width 14 height 12
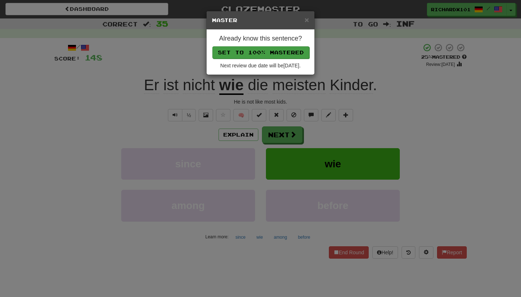
click at [275, 50] on button "Set to 100% Mastered" at bounding box center [260, 52] width 97 height 12
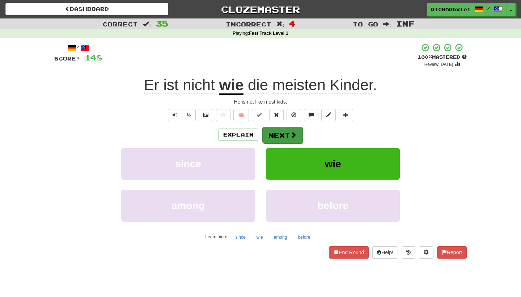
click at [276, 130] on button "Next" at bounding box center [282, 135] width 41 height 17
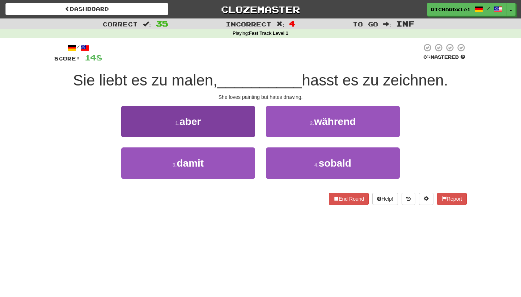
click at [250, 130] on button "1 . aber" at bounding box center [188, 121] width 134 height 31
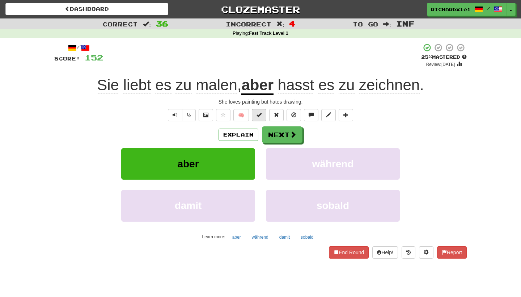
click at [257, 115] on span at bounding box center [258, 114] width 5 height 5
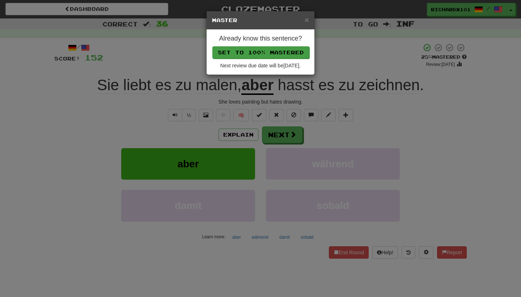
click at [280, 48] on button "Set to 100% Mastered" at bounding box center [260, 52] width 97 height 12
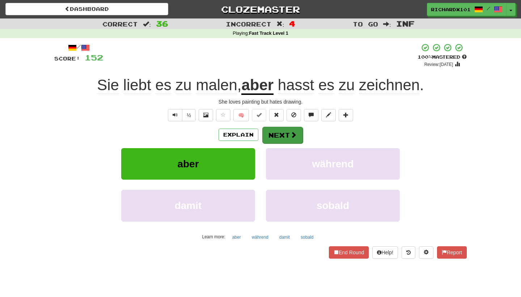
click at [277, 132] on button "Next" at bounding box center [282, 135] width 41 height 17
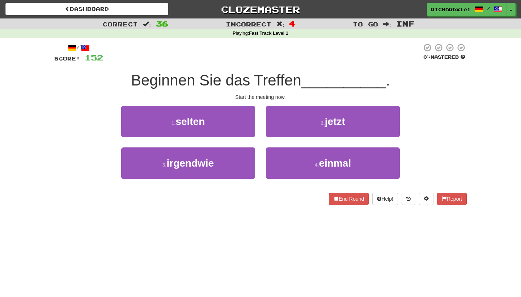
click at [277, 132] on button "2 . jetzt" at bounding box center [333, 121] width 134 height 31
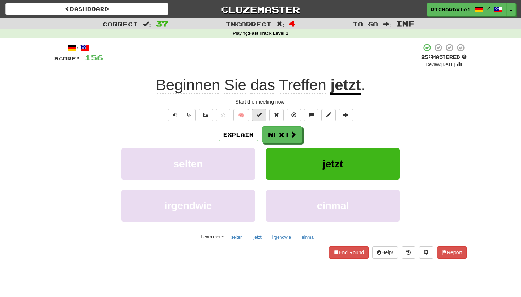
click at [262, 116] on button at bounding box center [259, 115] width 14 height 12
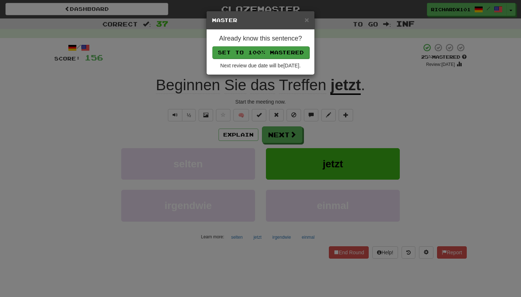
click at [279, 51] on button "Set to 100% Mastered" at bounding box center [260, 52] width 97 height 12
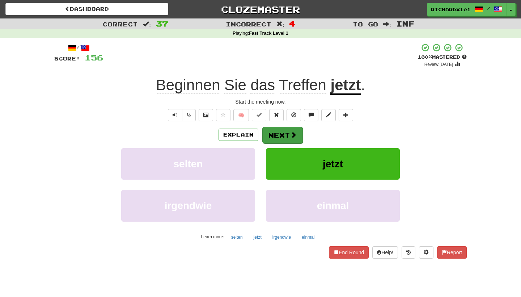
click at [274, 128] on button "Next" at bounding box center [282, 135] width 41 height 17
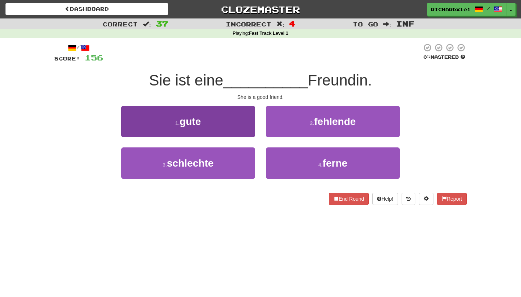
click at [248, 127] on button "1 . gute" at bounding box center [188, 121] width 134 height 31
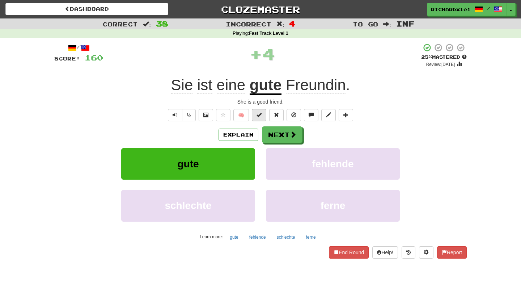
click at [257, 116] on span at bounding box center [258, 114] width 5 height 5
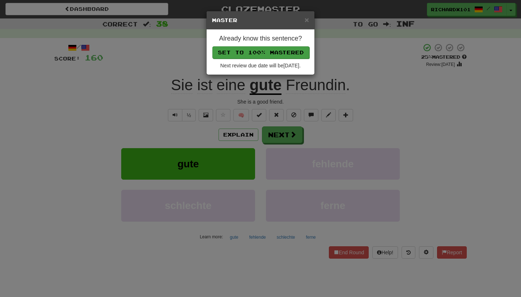
click at [276, 52] on button "Set to 100% Mastered" at bounding box center [260, 52] width 97 height 12
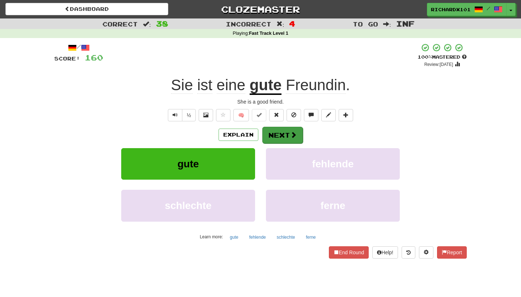
click at [274, 129] on button "Next" at bounding box center [282, 135] width 41 height 17
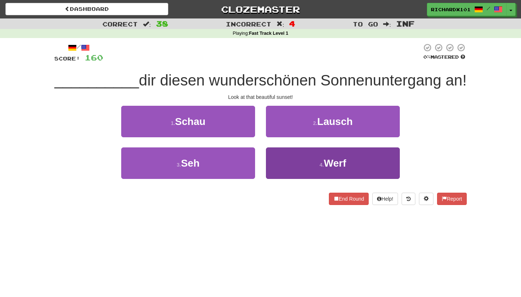
click at [284, 159] on button "4 . Werf" at bounding box center [333, 162] width 134 height 31
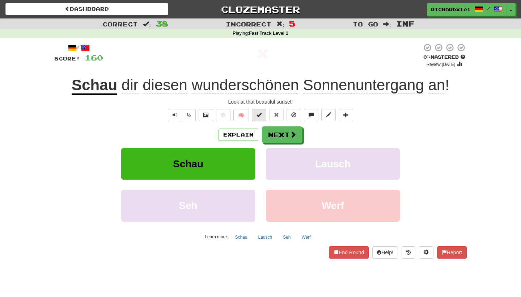
click at [263, 117] on button at bounding box center [259, 115] width 14 height 12
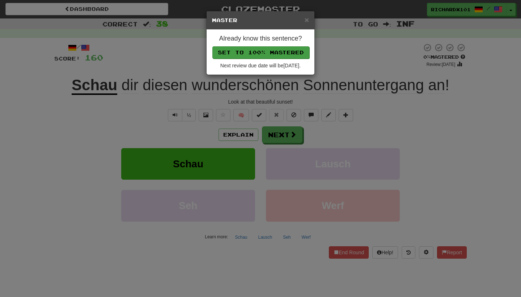
click at [275, 53] on button "Set to 100% Mastered" at bounding box center [260, 52] width 97 height 12
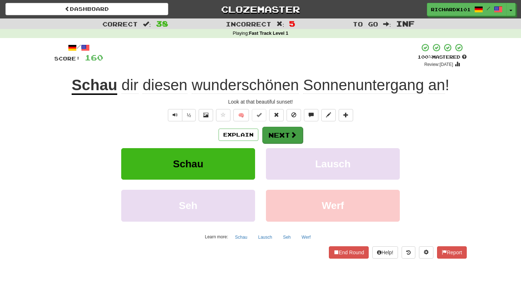
click at [274, 127] on button "Next" at bounding box center [282, 135] width 41 height 17
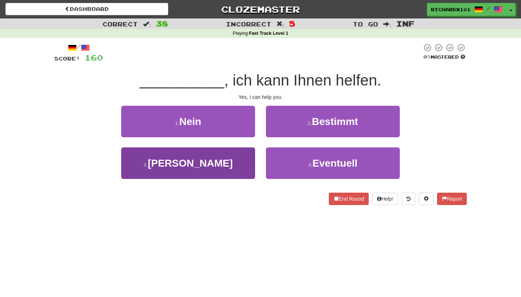
click at [237, 162] on button "3 . Ja" at bounding box center [188, 162] width 134 height 31
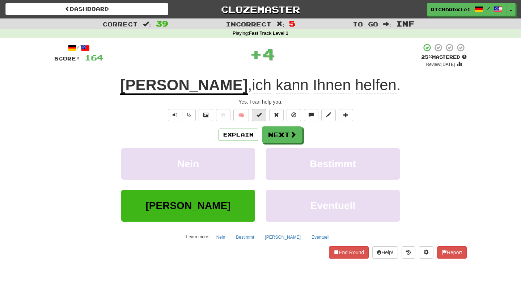
click at [259, 113] on span at bounding box center [258, 114] width 5 height 5
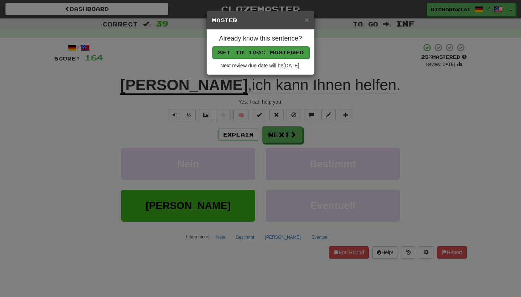
click at [283, 47] on button "Set to 100% Mastered" at bounding box center [260, 52] width 97 height 12
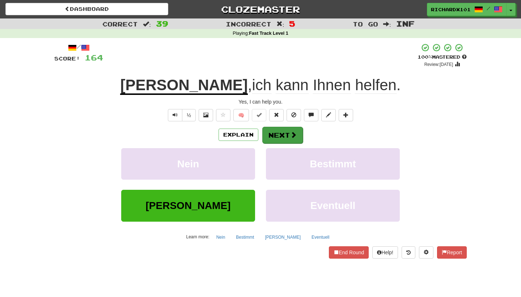
click at [275, 133] on button "Next" at bounding box center [282, 135] width 41 height 17
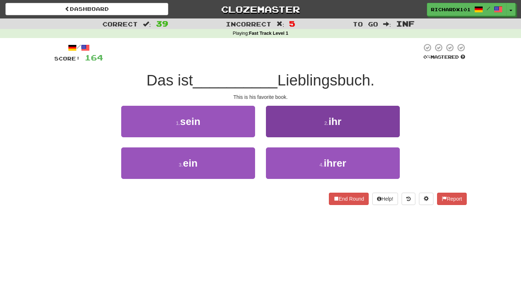
click at [282, 124] on button "2 . ihr" at bounding box center [333, 121] width 134 height 31
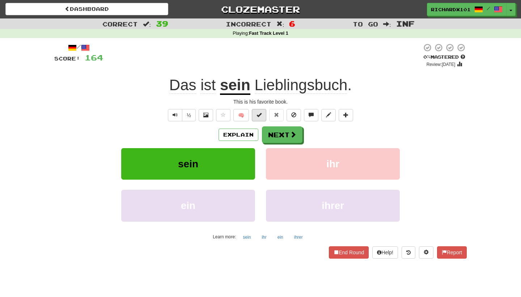
click at [264, 114] on button at bounding box center [259, 115] width 14 height 12
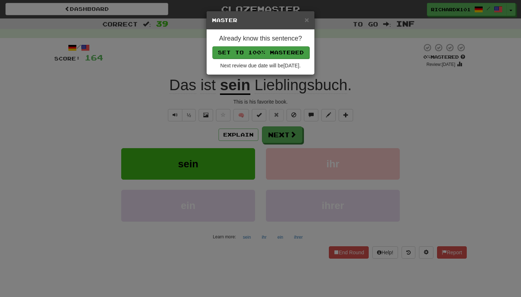
click at [278, 52] on button "Set to 100% Mastered" at bounding box center [260, 52] width 97 height 12
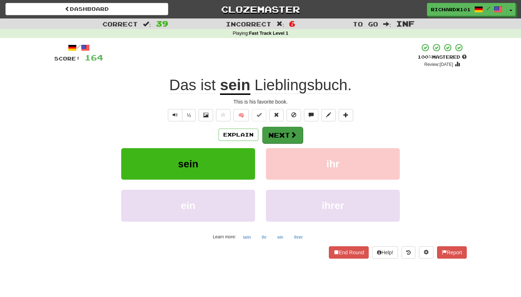
click at [276, 136] on button "Next" at bounding box center [282, 135] width 41 height 17
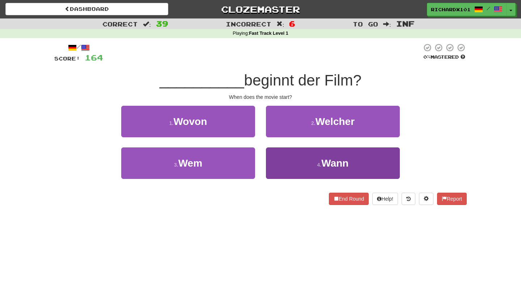
click at [284, 160] on button "4 . Wann" at bounding box center [333, 162] width 134 height 31
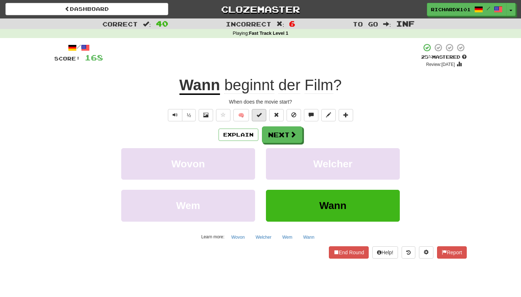
click at [264, 116] on button at bounding box center [259, 115] width 14 height 12
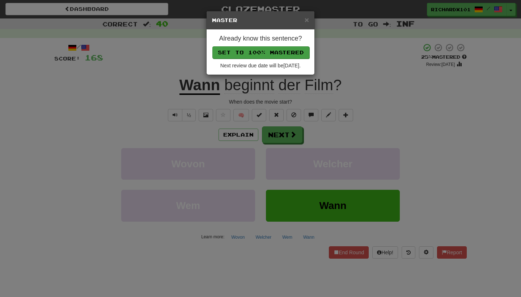
click at [277, 50] on button "Set to 100% Mastered" at bounding box center [260, 52] width 97 height 12
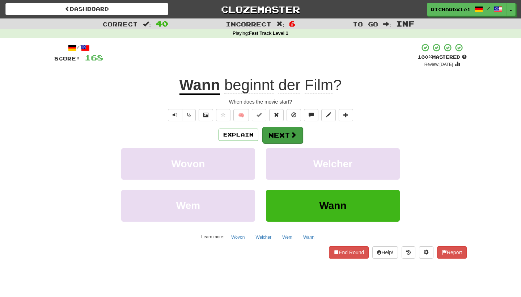
click at [277, 130] on button "Next" at bounding box center [282, 135] width 41 height 17
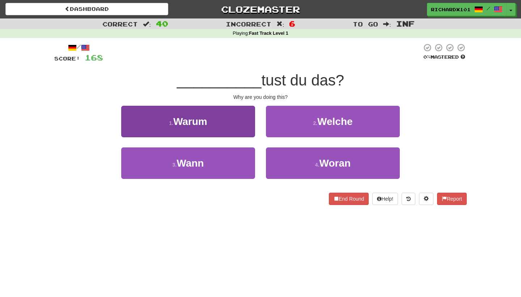
click at [237, 122] on button "1 . [GEOGRAPHIC_DATA]" at bounding box center [188, 121] width 134 height 31
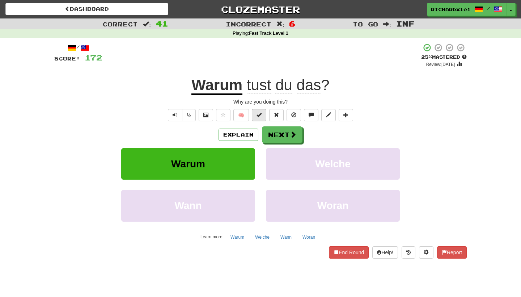
click at [257, 116] on span at bounding box center [258, 114] width 5 height 5
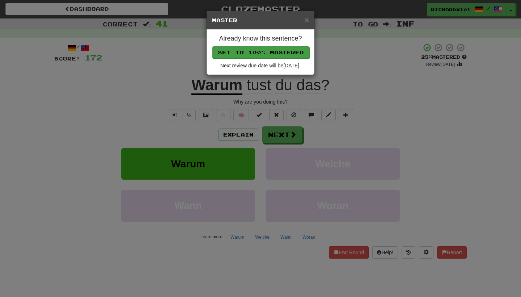
click at [269, 53] on button "Set to 100% Mastered" at bounding box center [260, 52] width 97 height 12
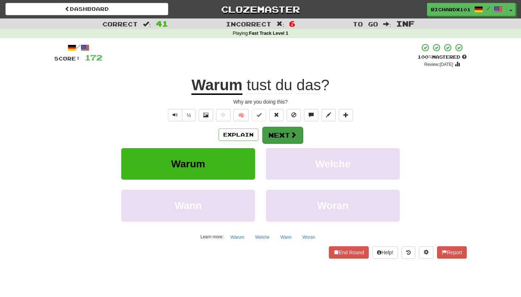
click at [274, 129] on button "Next" at bounding box center [282, 135] width 41 height 17
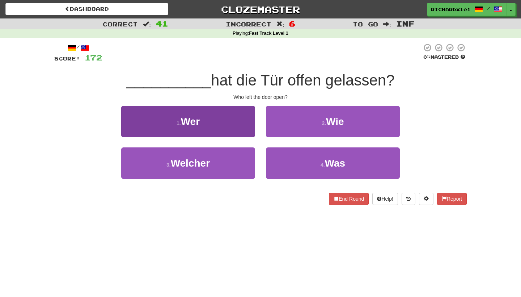
click at [240, 116] on button "1 . Wer" at bounding box center [188, 121] width 134 height 31
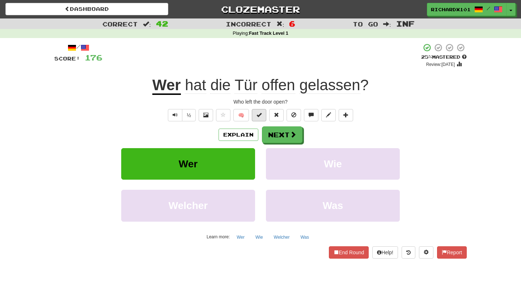
click at [257, 116] on span at bounding box center [258, 114] width 5 height 5
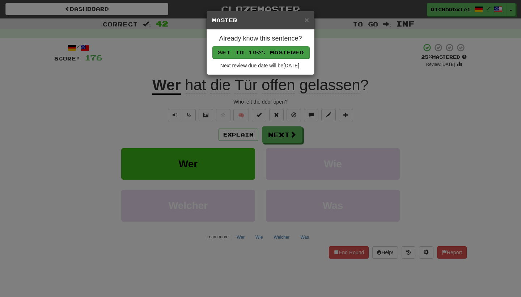
click at [276, 54] on button "Set to 100% Mastered" at bounding box center [260, 52] width 97 height 12
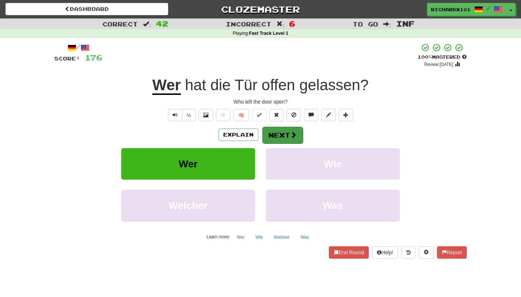
click at [276, 129] on button "Next" at bounding box center [282, 135] width 41 height 17
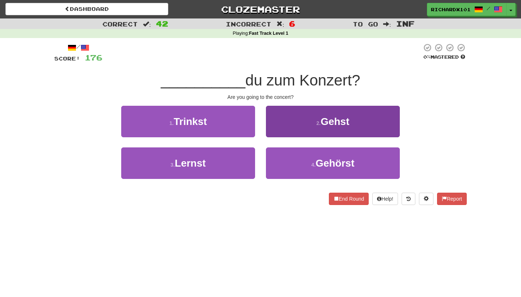
click at [276, 129] on button "2 . Gehst" at bounding box center [333, 121] width 134 height 31
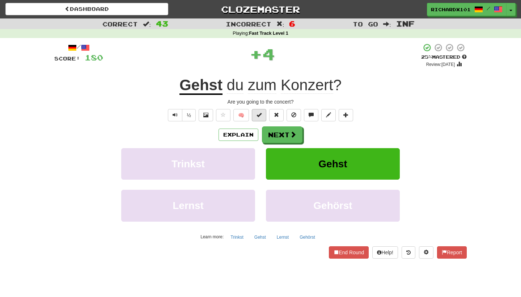
click at [262, 115] on button at bounding box center [259, 115] width 14 height 12
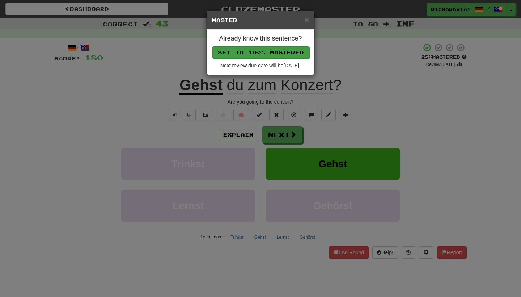
click at [252, 50] on button "Set to 100% Mastered" at bounding box center [260, 52] width 97 height 12
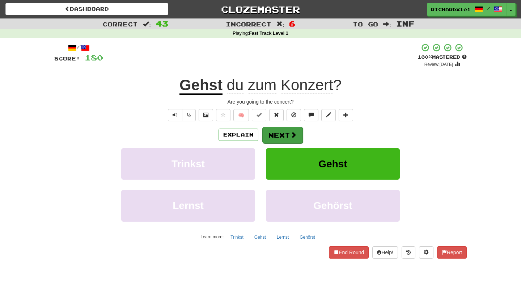
click at [266, 127] on button "Next" at bounding box center [282, 135] width 41 height 17
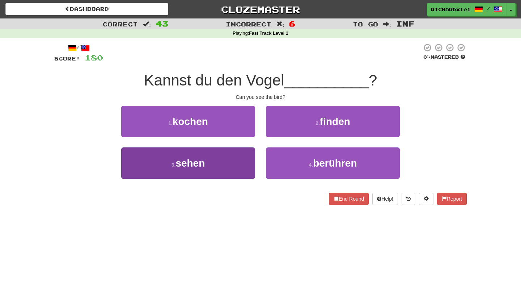
click at [244, 157] on button "3 . sehen" at bounding box center [188, 162] width 134 height 31
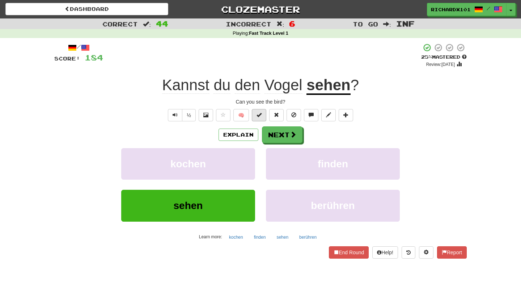
click at [262, 117] on button at bounding box center [259, 115] width 14 height 12
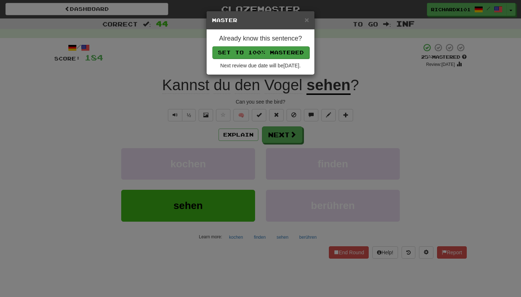
click at [272, 54] on button "Set to 100% Mastered" at bounding box center [260, 52] width 97 height 12
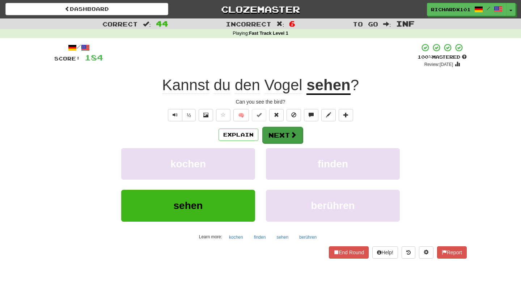
click at [272, 137] on button "Next" at bounding box center [282, 135] width 41 height 17
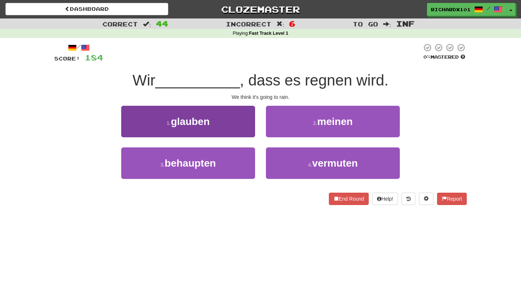
click at [248, 131] on button "1 . glauben" at bounding box center [188, 121] width 134 height 31
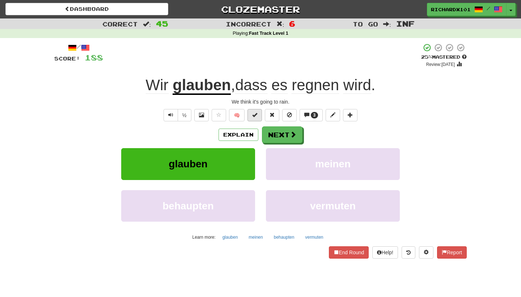
click at [258, 114] on button at bounding box center [254, 115] width 14 height 12
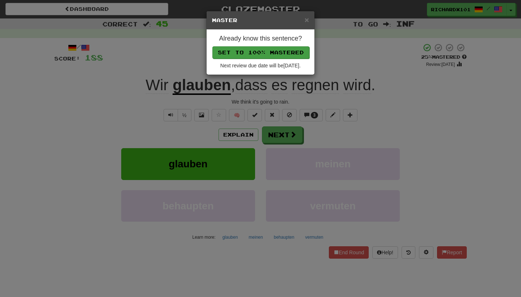
click at [274, 55] on button "Set to 100% Mastered" at bounding box center [260, 52] width 97 height 12
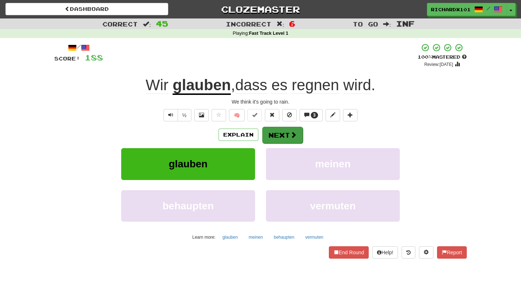
click at [272, 129] on button "Next" at bounding box center [282, 135] width 41 height 17
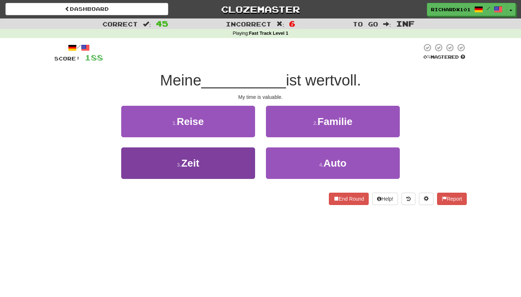
click at [244, 164] on button "3 . Zeit" at bounding box center [188, 162] width 134 height 31
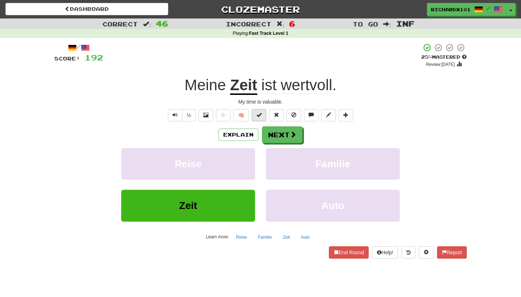
click at [259, 114] on span at bounding box center [258, 114] width 5 height 5
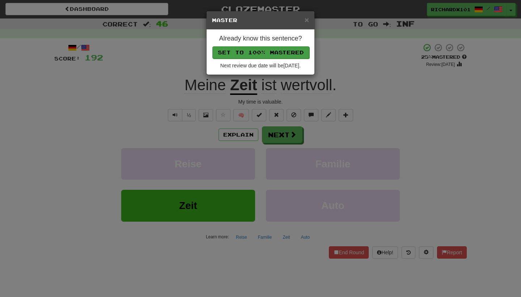
click at [277, 54] on button "Set to 100% Mastered" at bounding box center [260, 52] width 97 height 12
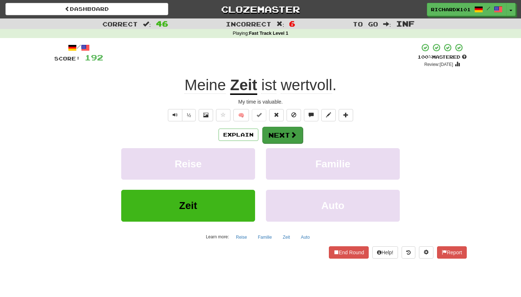
click at [275, 132] on button "Next" at bounding box center [282, 135] width 41 height 17
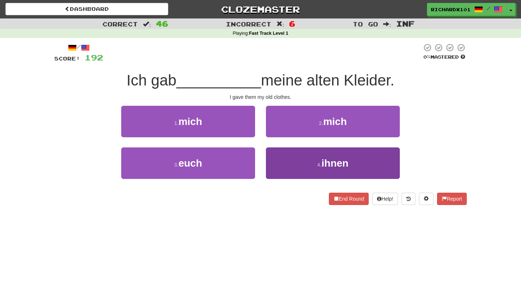
click at [281, 154] on button "4 . ihnen" at bounding box center [333, 162] width 134 height 31
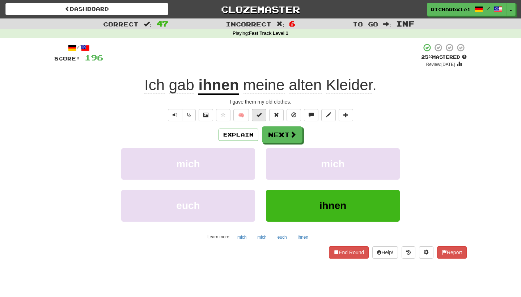
click at [263, 117] on button at bounding box center [259, 115] width 14 height 12
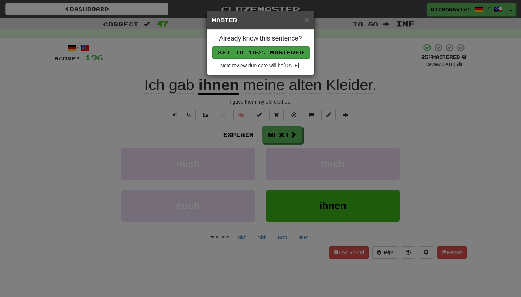
click at [282, 47] on button "Set to 100% Mastered" at bounding box center [260, 52] width 97 height 12
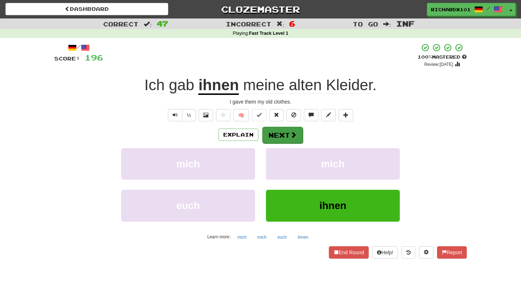
click at [279, 132] on button "Next" at bounding box center [282, 135] width 41 height 17
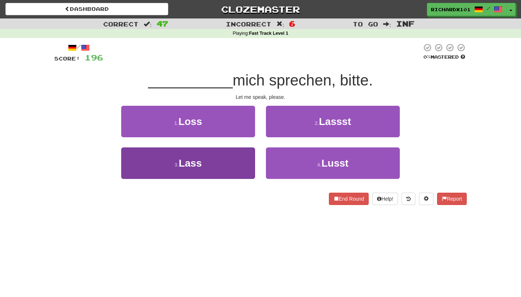
click at [243, 170] on button "3 . Lass" at bounding box center [188, 162] width 134 height 31
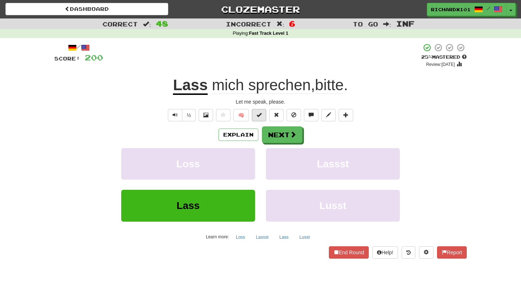
click at [259, 114] on span at bounding box center [258, 114] width 5 height 5
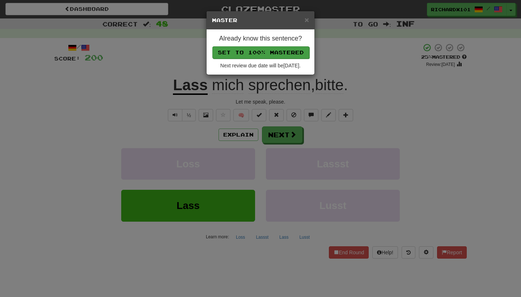
click at [277, 50] on button "Set to 100% Mastered" at bounding box center [260, 52] width 97 height 12
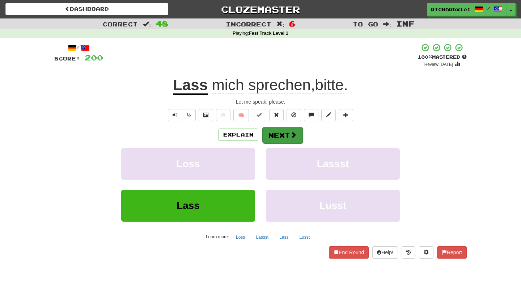
click at [278, 127] on button "Next" at bounding box center [282, 135] width 41 height 17
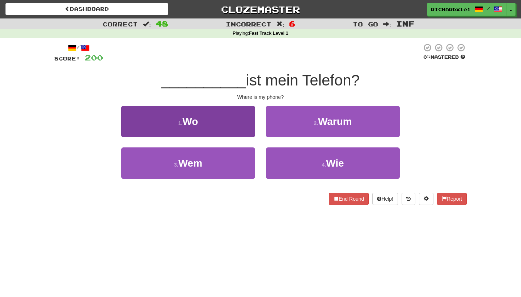
click at [251, 128] on button "1 . Wo" at bounding box center [188, 121] width 134 height 31
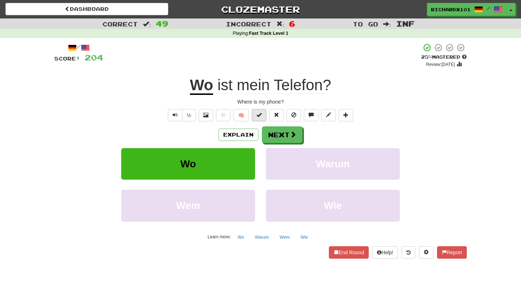
click at [259, 114] on span at bounding box center [258, 114] width 5 height 5
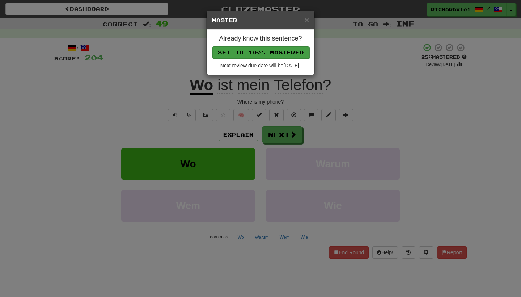
click at [273, 53] on button "Set to 100% Mastered" at bounding box center [260, 52] width 97 height 12
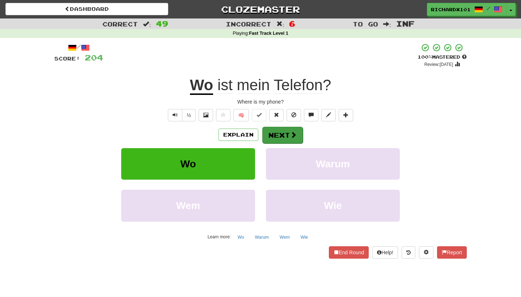
click at [272, 127] on button "Next" at bounding box center [282, 135] width 41 height 17
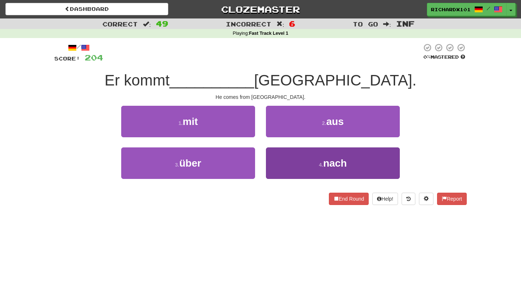
click at [273, 155] on button "4 . nach" at bounding box center [333, 162] width 134 height 31
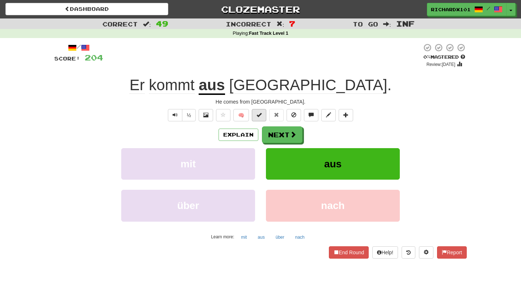
click at [261, 118] on button at bounding box center [259, 115] width 14 height 12
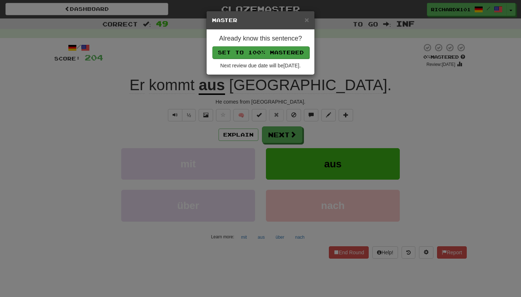
click at [276, 55] on button "Set to 100% Mastered" at bounding box center [260, 52] width 97 height 12
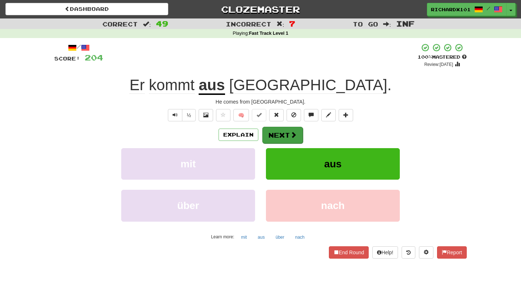
click at [270, 129] on button "Next" at bounding box center [282, 135] width 41 height 17
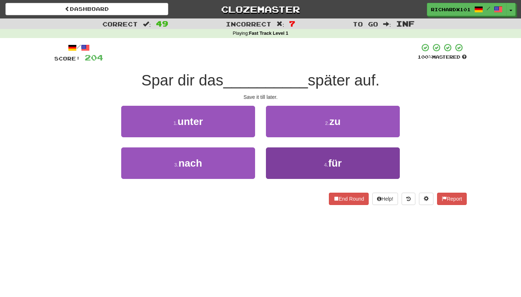
click at [283, 159] on button "4 . für" at bounding box center [333, 162] width 134 height 31
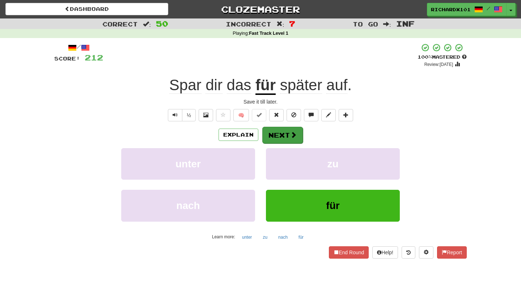
click at [269, 129] on button "Next" at bounding box center [282, 135] width 41 height 17
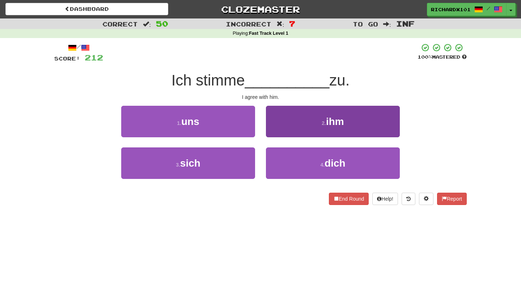
click at [281, 125] on button "2 . ihm" at bounding box center [333, 121] width 134 height 31
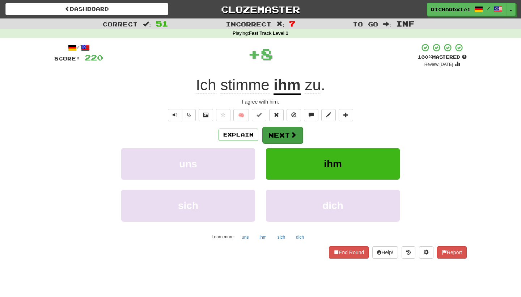
click at [280, 130] on button "Next" at bounding box center [282, 135] width 41 height 17
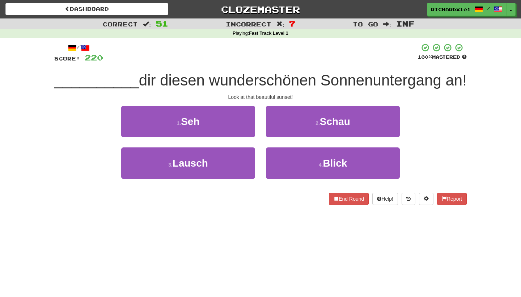
click at [280, 130] on button "2 . Schau" at bounding box center [333, 121] width 134 height 31
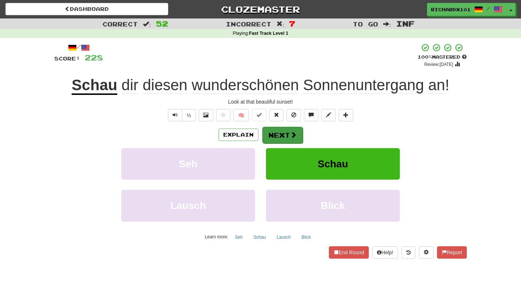
click at [281, 131] on button "Next" at bounding box center [282, 135] width 41 height 17
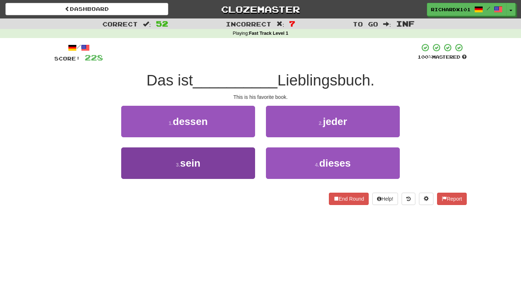
click at [244, 158] on button "3 . sein" at bounding box center [188, 162] width 134 height 31
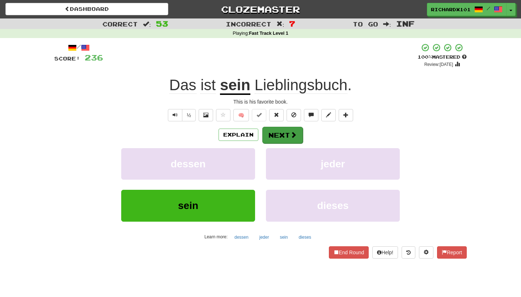
click at [265, 133] on button "Next" at bounding box center [282, 135] width 41 height 17
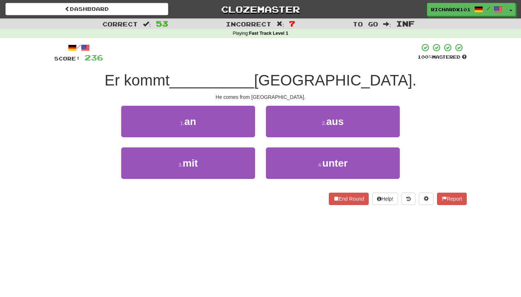
click at [280, 123] on button "2 . aus" at bounding box center [333, 121] width 134 height 31
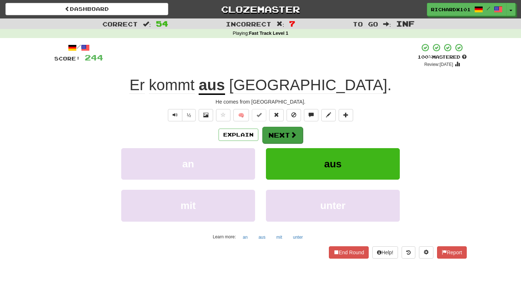
click at [278, 128] on button "Next" at bounding box center [282, 135] width 41 height 17
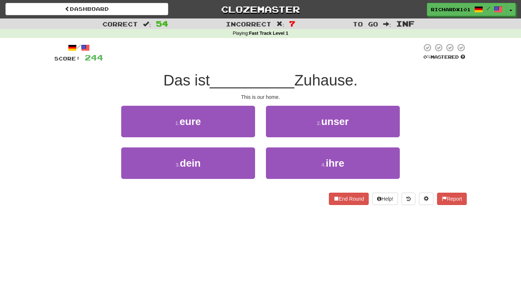
click at [278, 128] on button "2 . unser" at bounding box center [333, 121] width 134 height 31
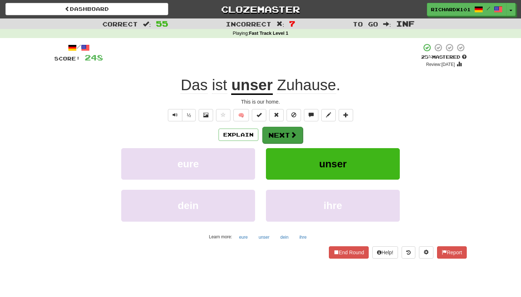
click at [278, 128] on button "Next" at bounding box center [282, 135] width 41 height 17
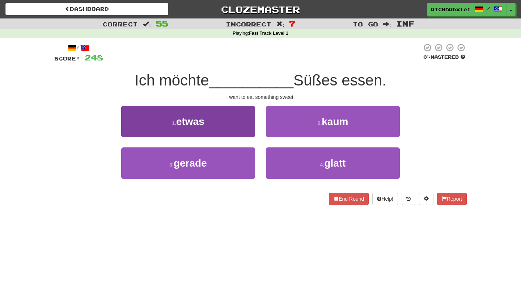
click at [246, 127] on button "1 . etwas" at bounding box center [188, 121] width 134 height 31
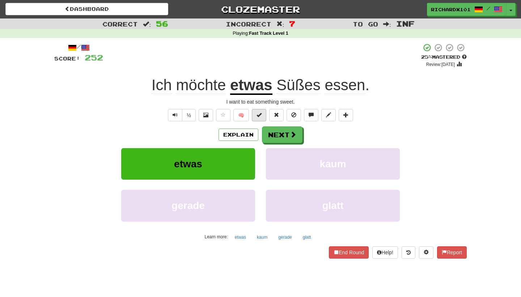
click at [258, 114] on span at bounding box center [258, 114] width 5 height 5
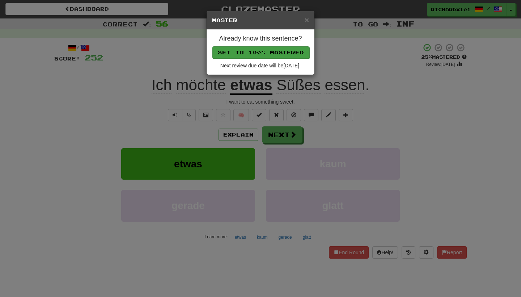
click at [282, 50] on button "Set to 100% Mastered" at bounding box center [260, 52] width 97 height 12
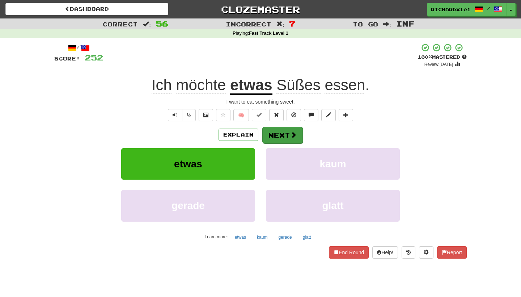
click at [274, 130] on button "Next" at bounding box center [282, 135] width 41 height 17
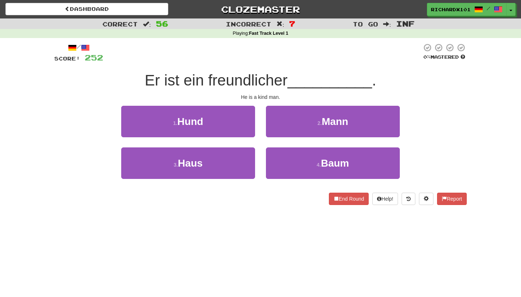
click at [274, 130] on button "2 . Mann" at bounding box center [333, 121] width 134 height 31
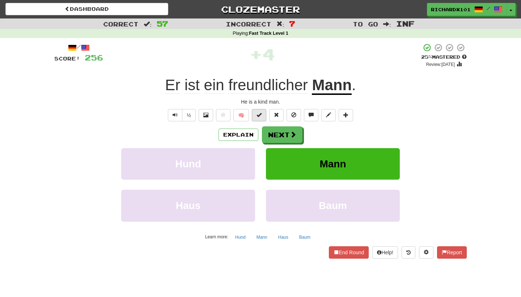
click at [262, 117] on button at bounding box center [259, 115] width 14 height 12
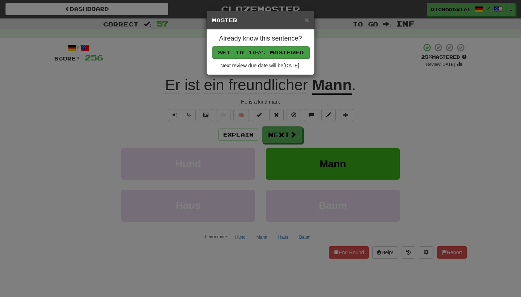
click at [275, 54] on button "Set to 100% Mastered" at bounding box center [260, 52] width 97 height 12
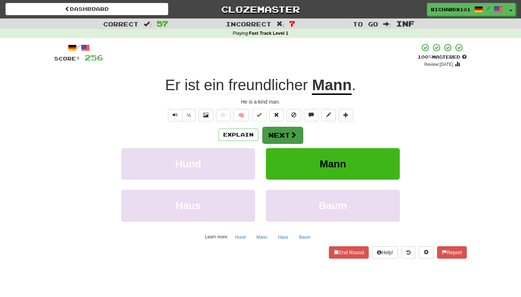
click at [271, 128] on button "Next" at bounding box center [282, 135] width 41 height 17
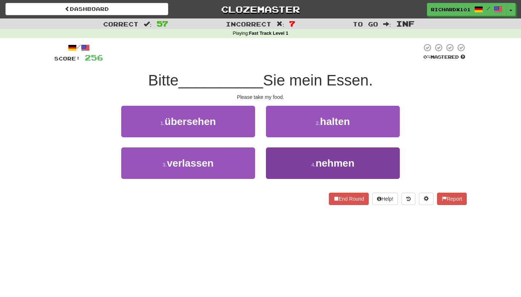
click at [277, 157] on button "4 . nehmen" at bounding box center [333, 162] width 134 height 31
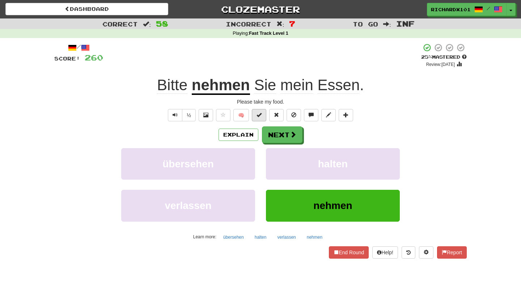
click at [263, 116] on button at bounding box center [259, 115] width 14 height 12
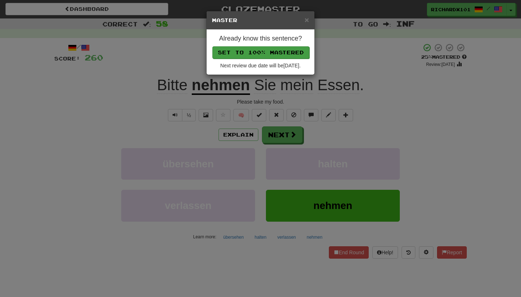
click at [280, 54] on button "Set to 100% Mastered" at bounding box center [260, 52] width 97 height 12
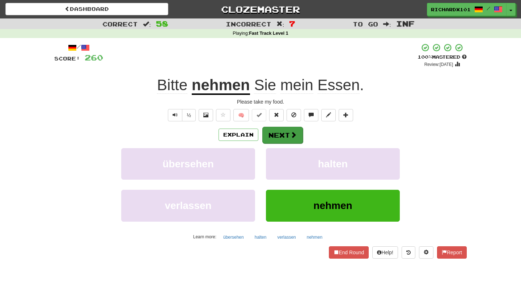
click at [274, 131] on button "Next" at bounding box center [282, 135] width 41 height 17
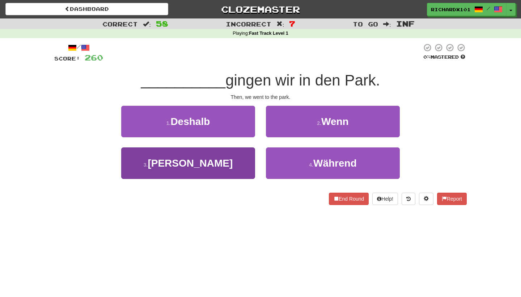
click at [245, 156] on button "3 . Dann" at bounding box center [188, 162] width 134 height 31
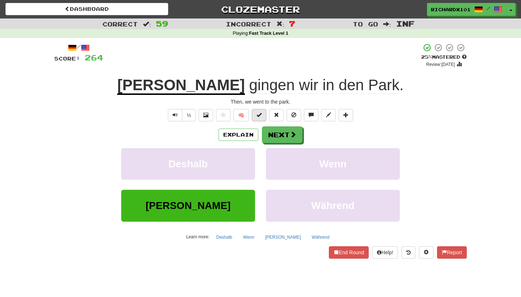
click at [258, 116] on span at bounding box center [258, 114] width 5 height 5
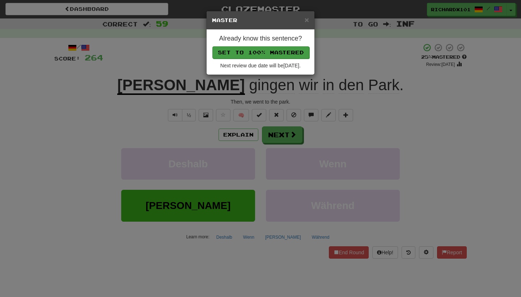
click at [278, 54] on button "Set to 100% Mastered" at bounding box center [260, 52] width 97 height 12
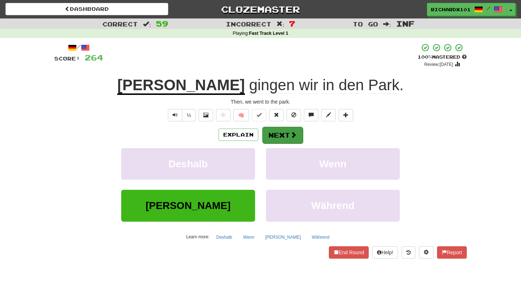
click at [274, 130] on button "Next" at bounding box center [282, 135] width 41 height 17
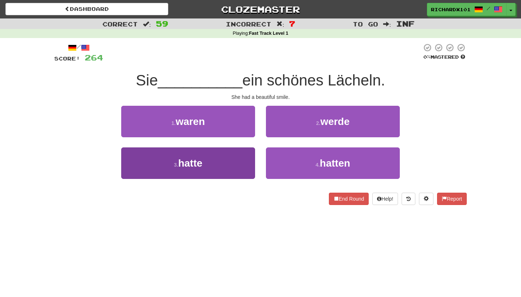
click at [248, 155] on button "3 . hatte" at bounding box center [188, 162] width 134 height 31
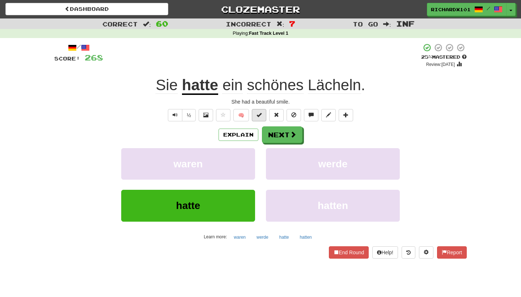
click at [259, 115] on span at bounding box center [258, 114] width 5 height 5
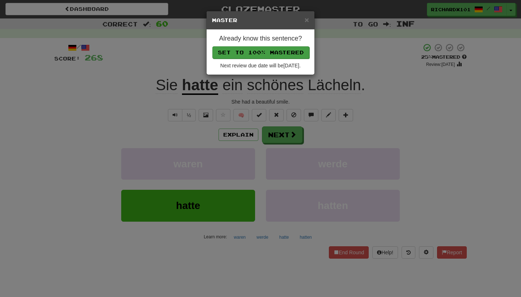
click at [276, 54] on button "Set to 100% Mastered" at bounding box center [260, 52] width 97 height 12
